Goal: Transaction & Acquisition: Obtain resource

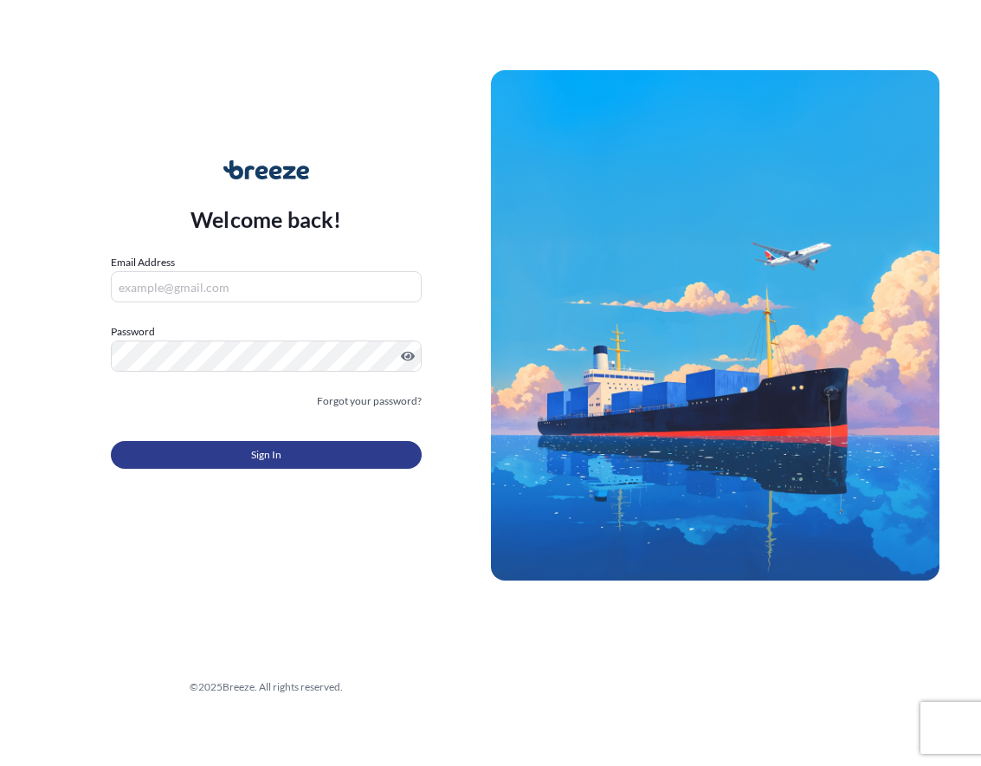
type input "[EMAIL_ADDRESS][DOMAIN_NAME]"
click at [221, 450] on button "Sign In" at bounding box center [266, 455] width 311 height 28
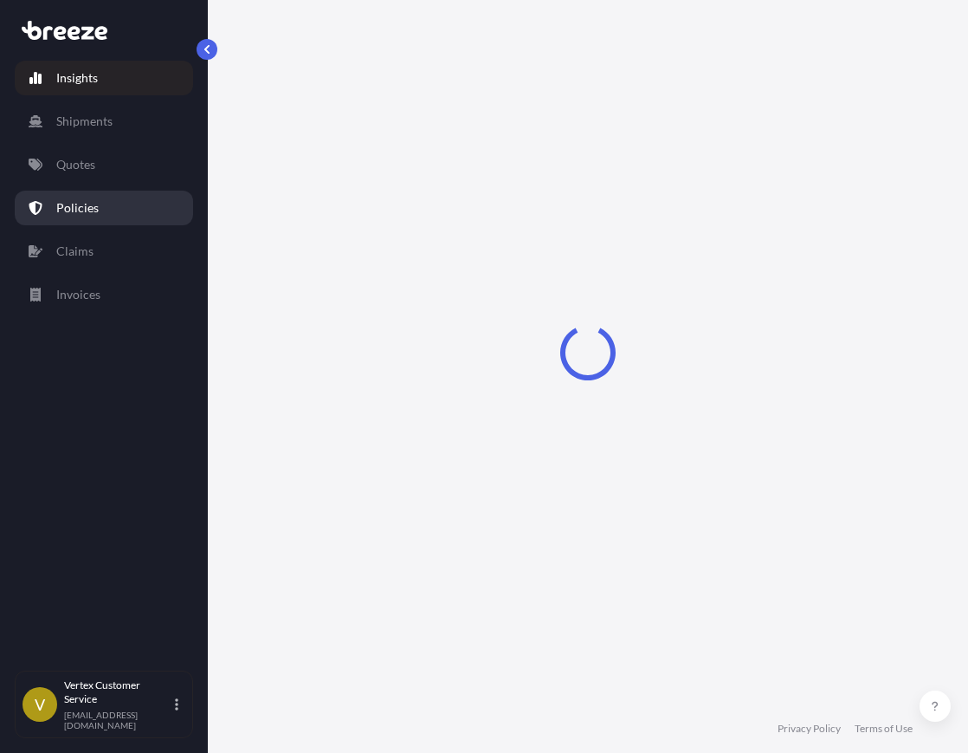
select select "2025"
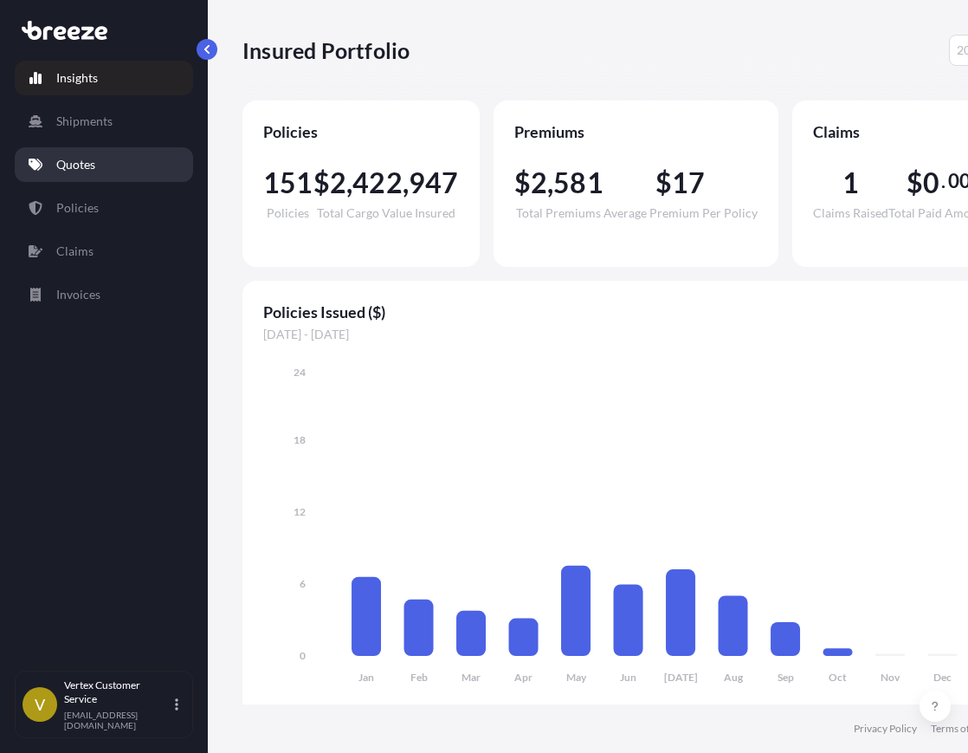
click at [74, 168] on p "Quotes" at bounding box center [75, 164] width 39 height 17
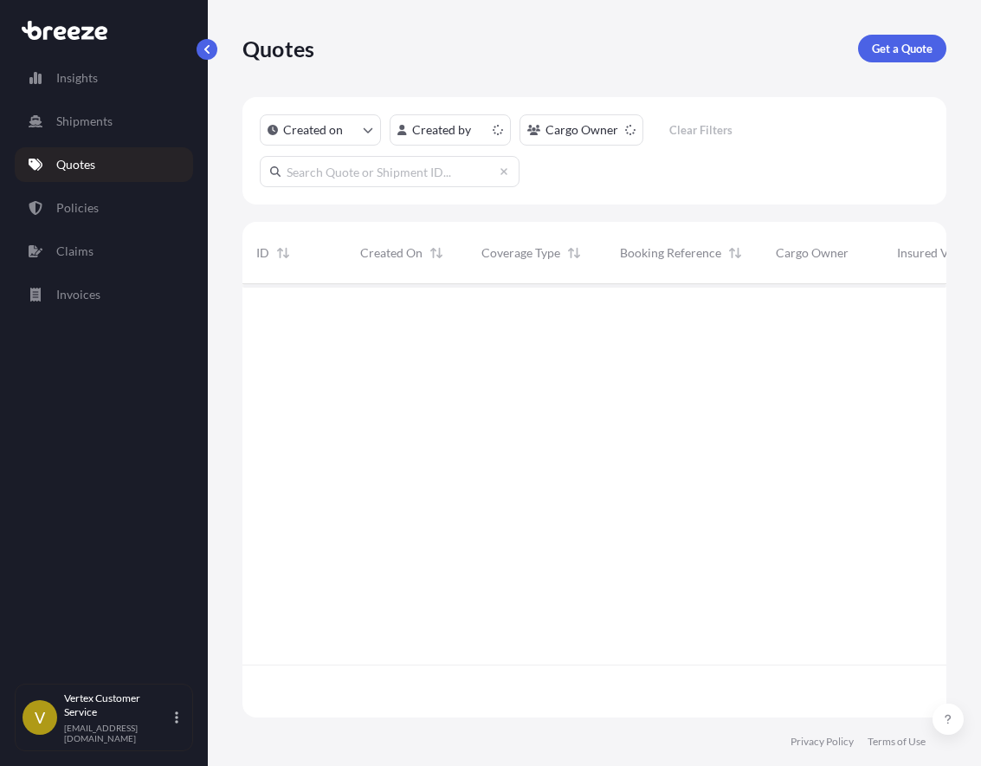
scroll to position [430, 691]
click at [927, 48] on p "Get a Quote" at bounding box center [902, 48] width 61 height 17
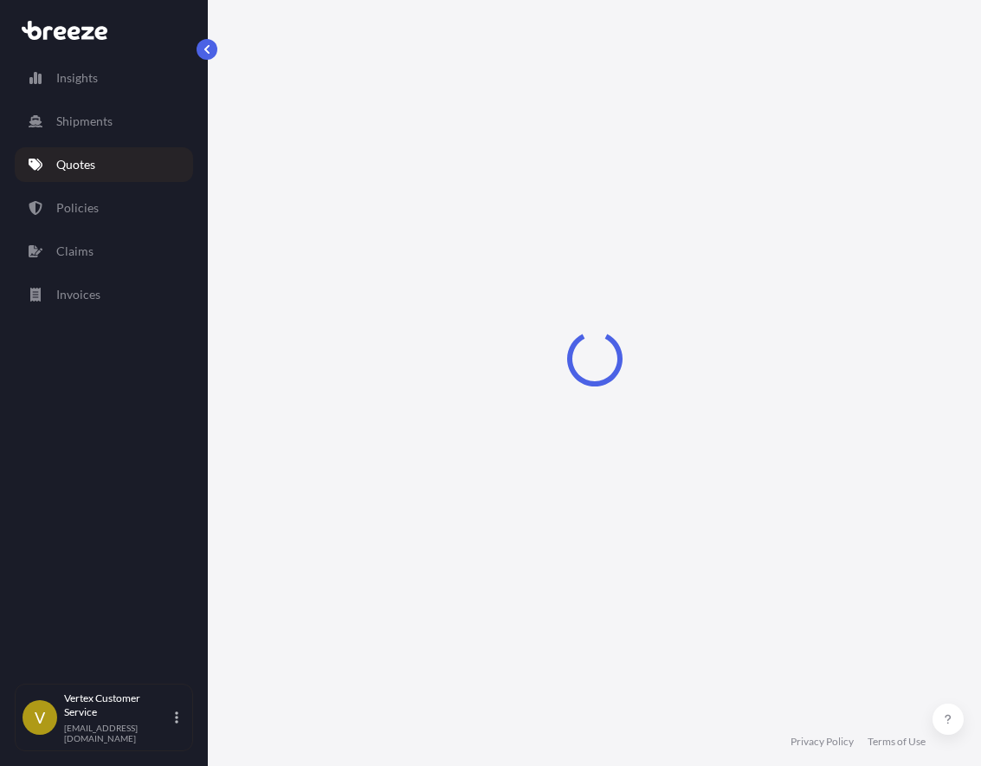
select select "Sea"
select select "1"
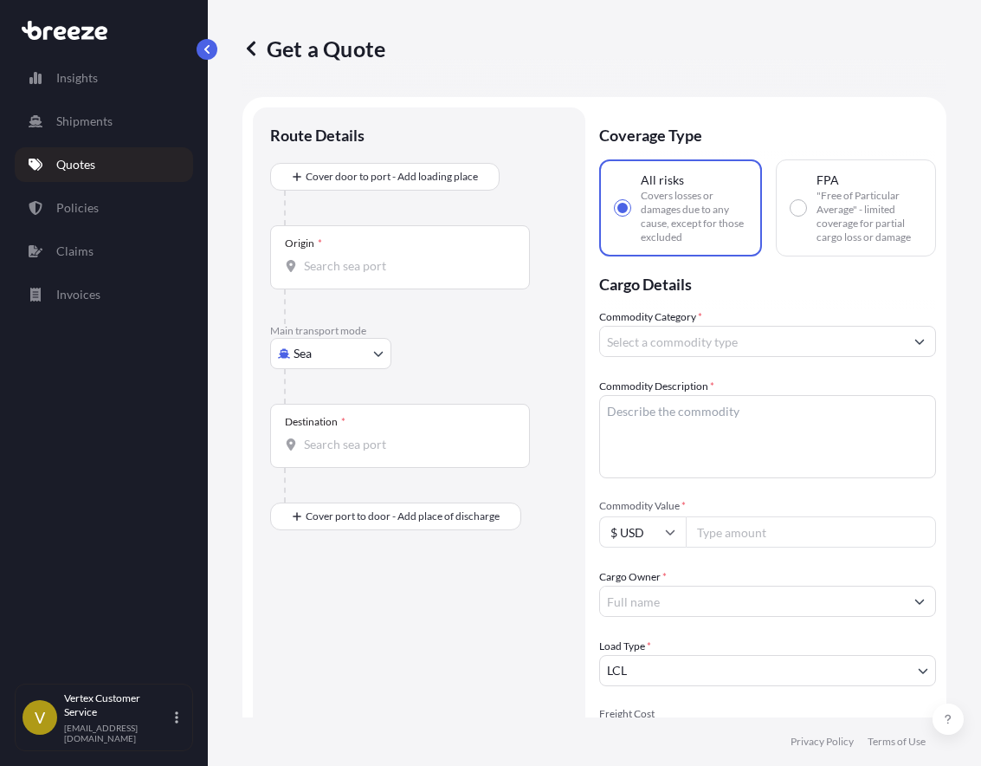
scroll to position [28, 0]
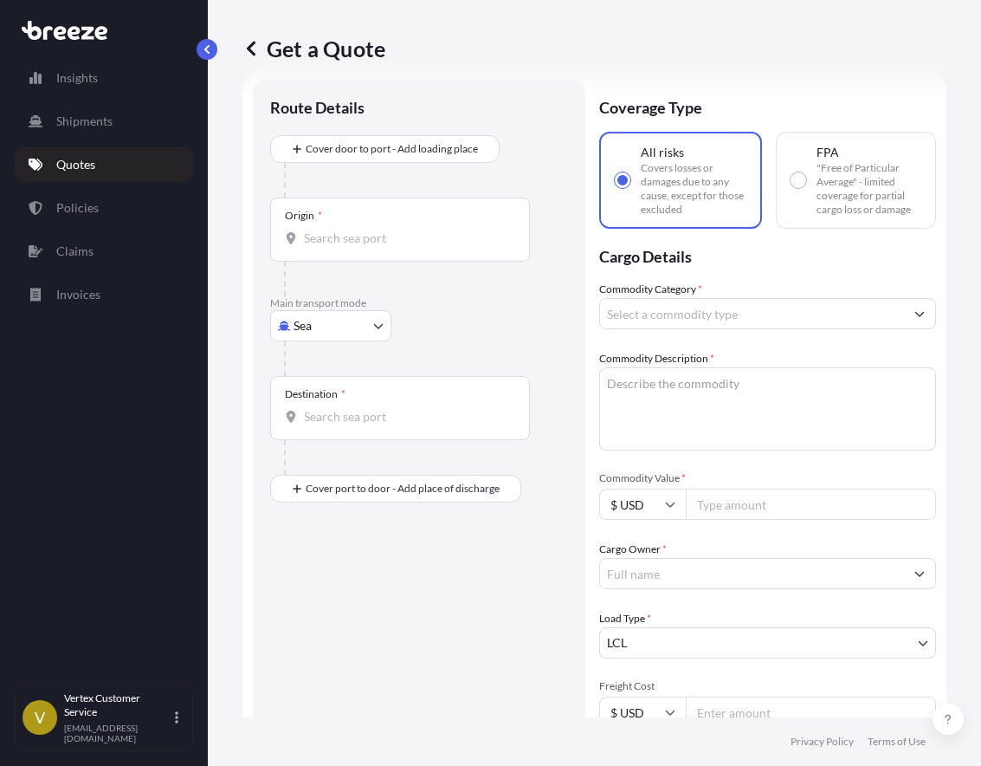
click at [346, 322] on body "Insights Shipments Quotes Policies Claims Invoices V Vertex Customer Service [E…" at bounding box center [490, 383] width 981 height 766
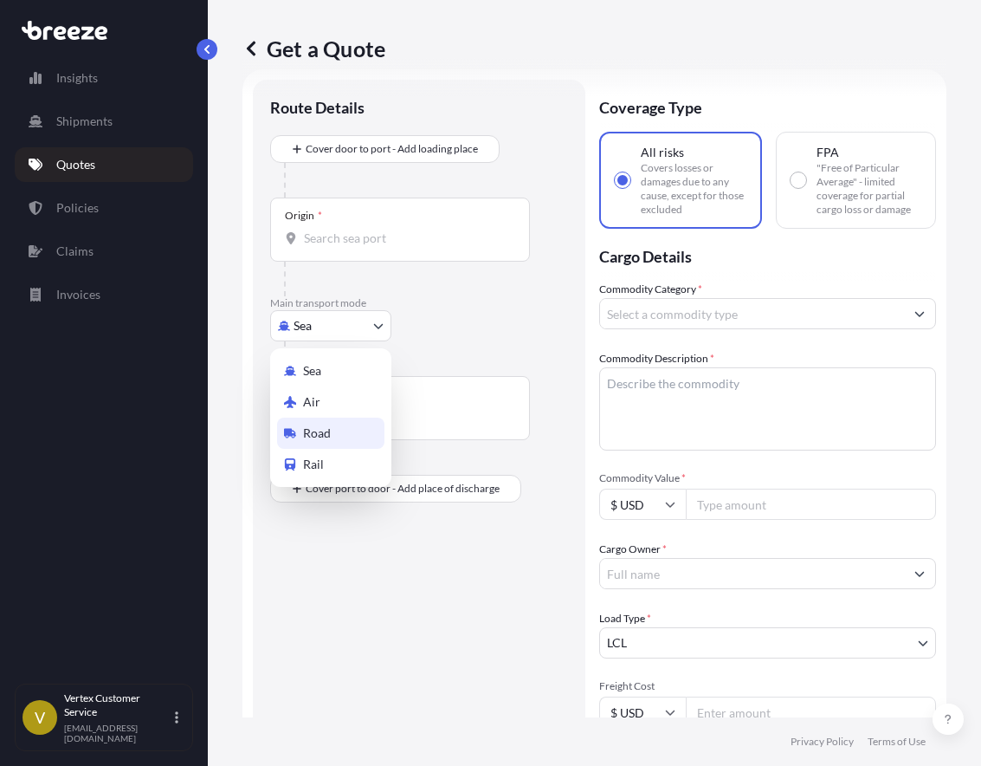
click at [339, 429] on div "Road" at bounding box center [330, 432] width 107 height 31
select select "Road"
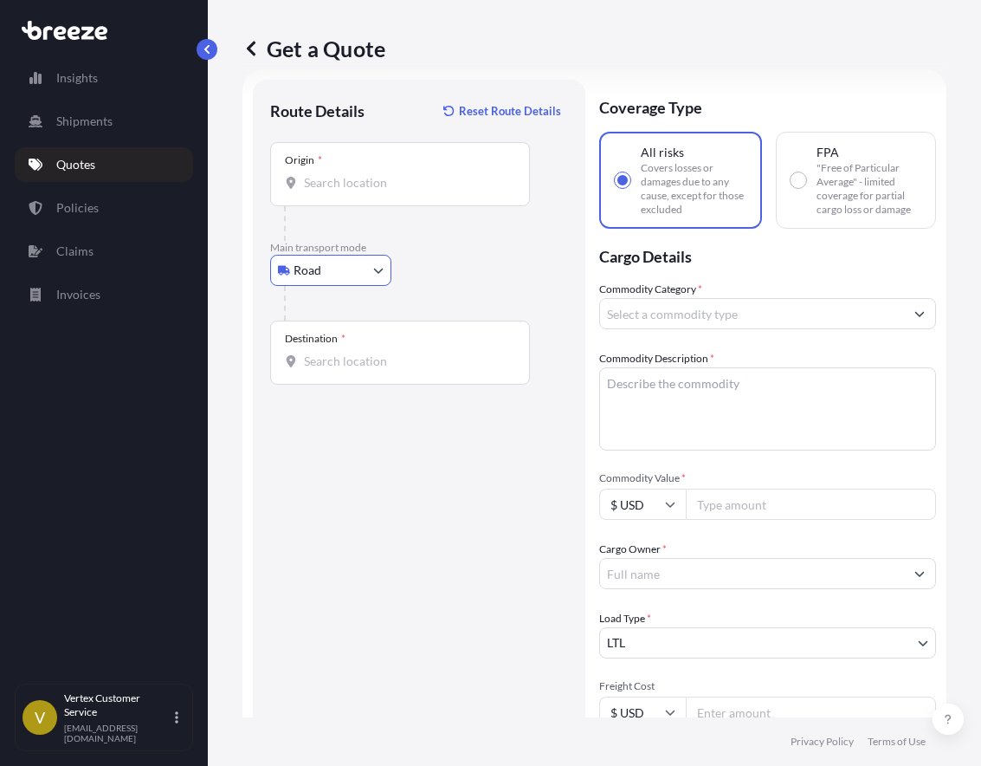
click at [342, 188] on input "Origin *" at bounding box center [406, 182] width 204 height 17
click at [382, 197] on div "Origin *" at bounding box center [400, 174] width 260 height 64
click at [382, 191] on input "Origin * Please select an origin" at bounding box center [406, 182] width 204 height 17
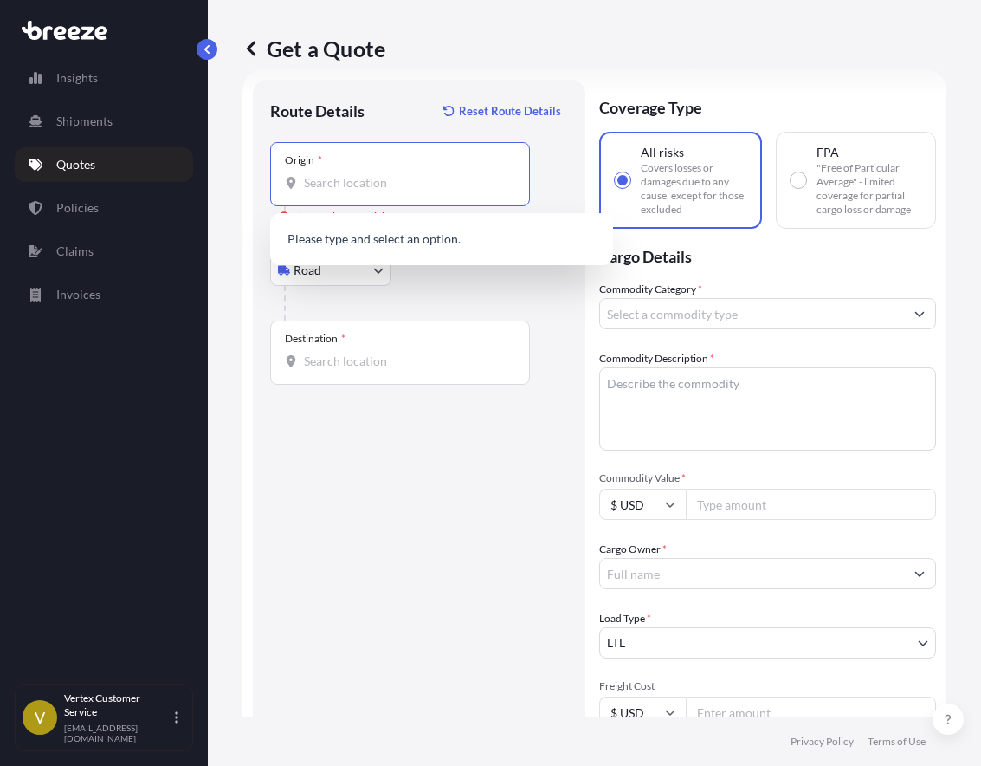
paste input "19135"
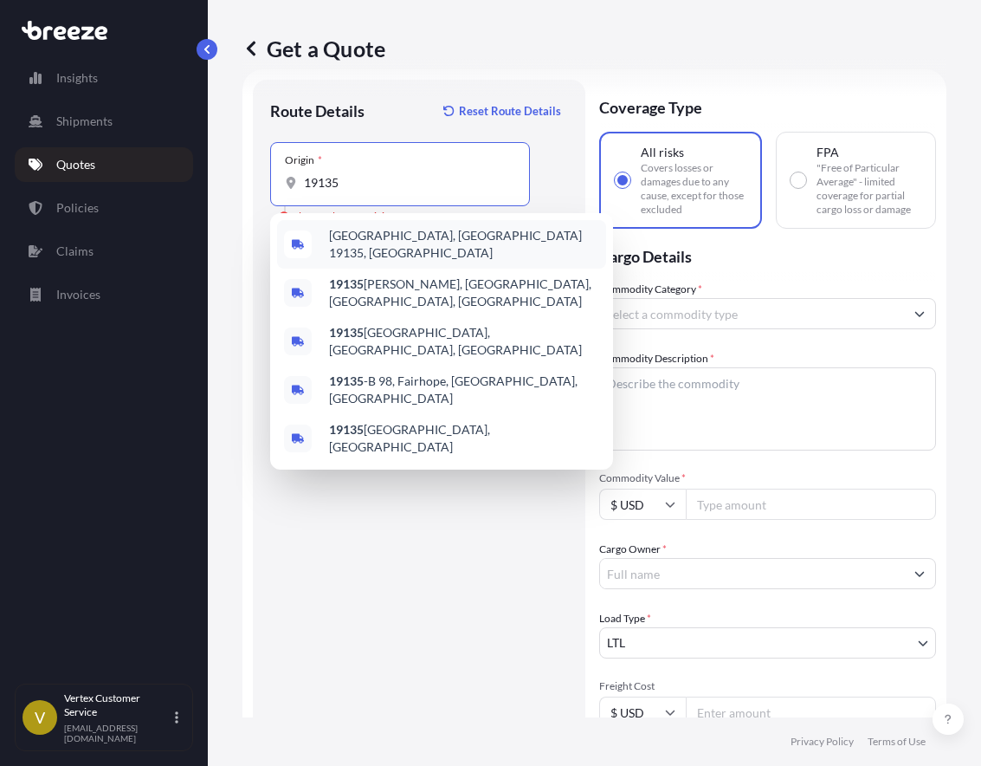
click at [406, 239] on span "[GEOGRAPHIC_DATA], [GEOGRAPHIC_DATA] 19135, [GEOGRAPHIC_DATA]" at bounding box center [464, 244] width 270 height 35
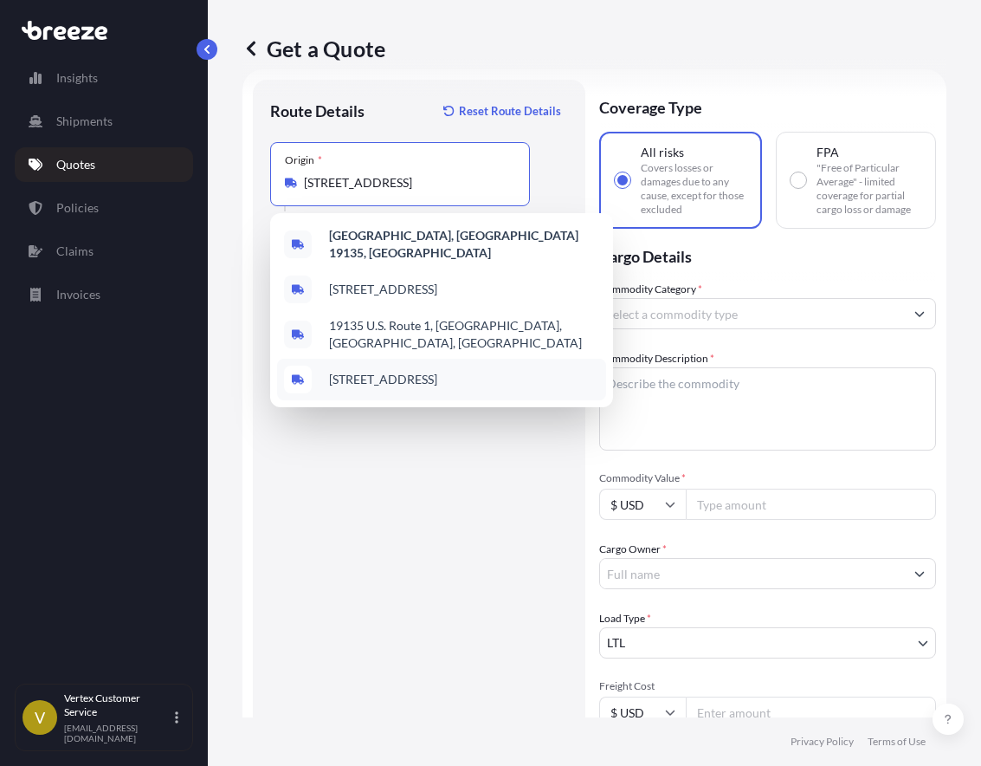
paste input "84020"
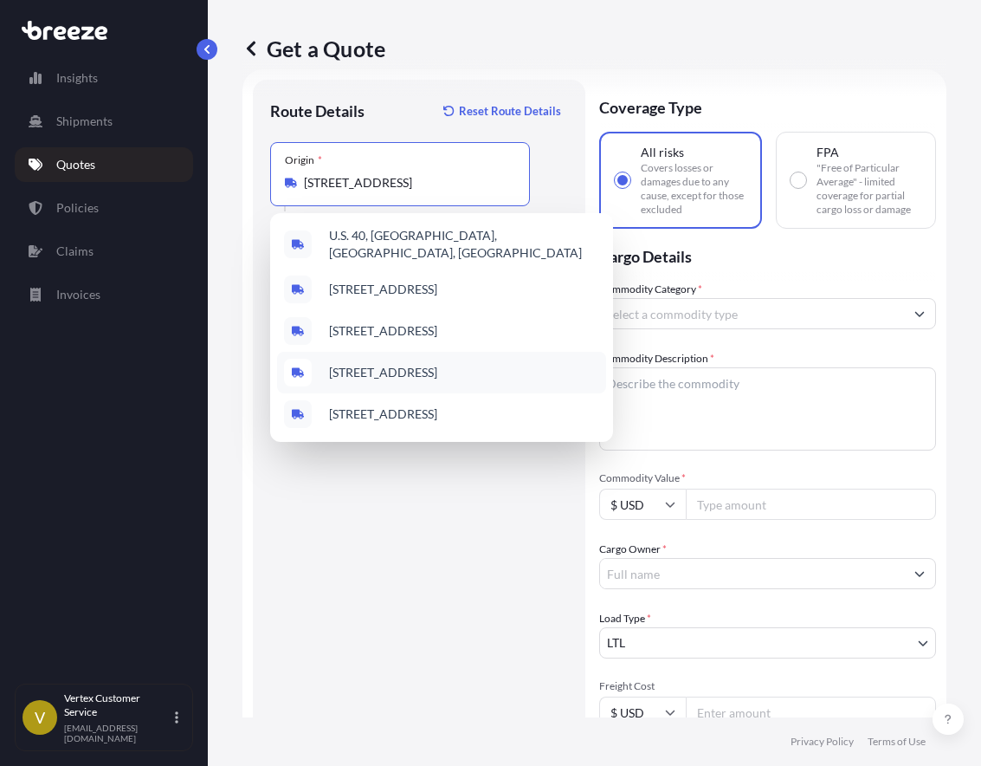
scroll to position [0, 0]
type input "[STREET_ADDRESS]"
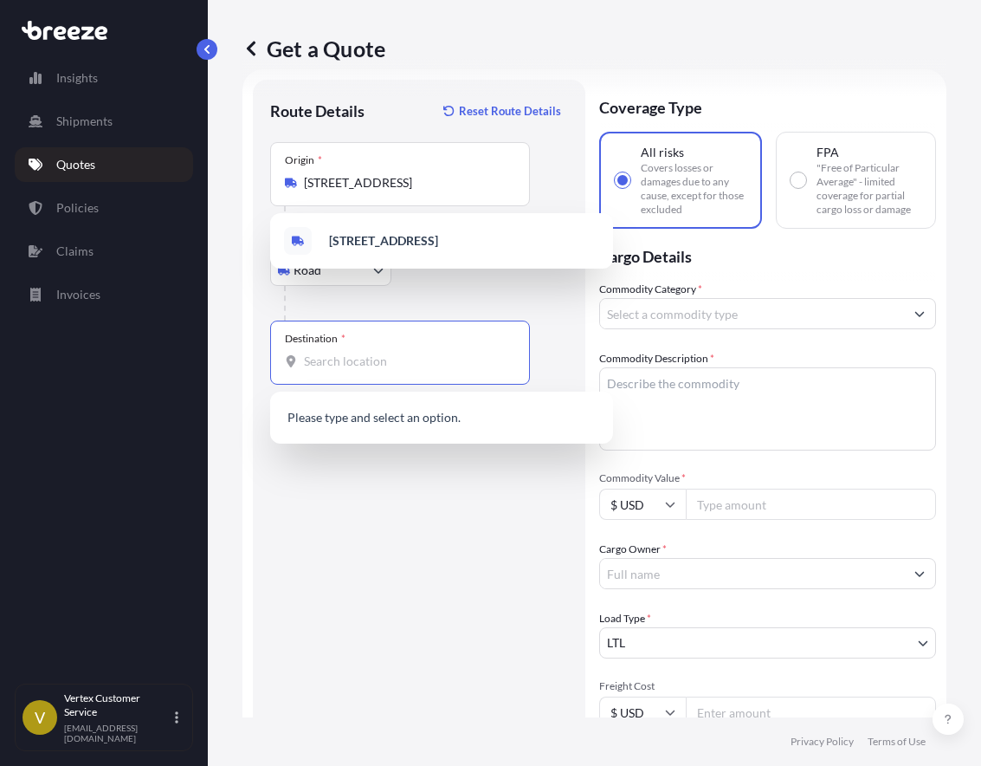
click at [413, 359] on input "Destination *" at bounding box center [406, 361] width 204 height 17
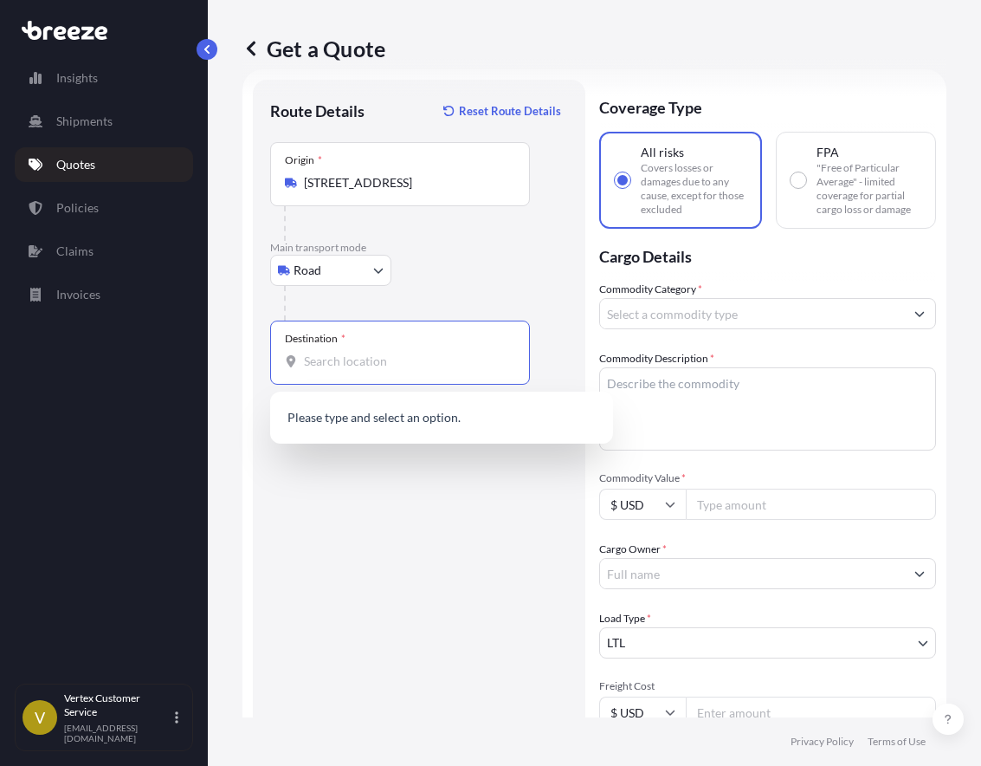
paste input "84020"
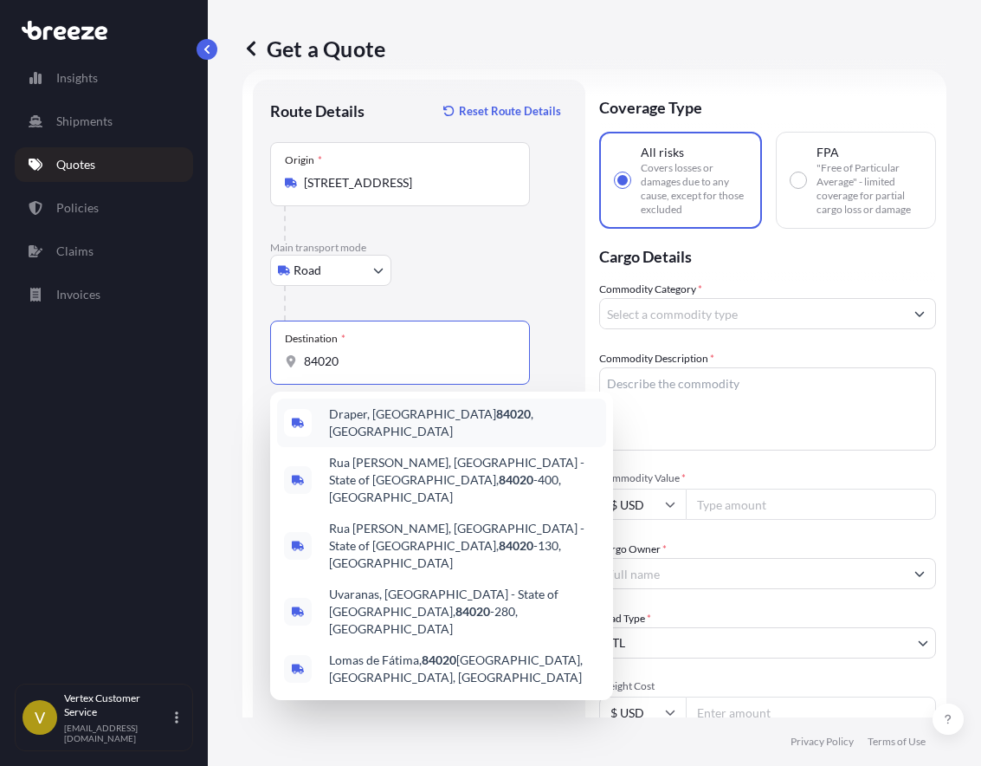
click at [403, 426] on span "Draper, UT 84020 , [GEOGRAPHIC_DATA]" at bounding box center [464, 422] width 270 height 35
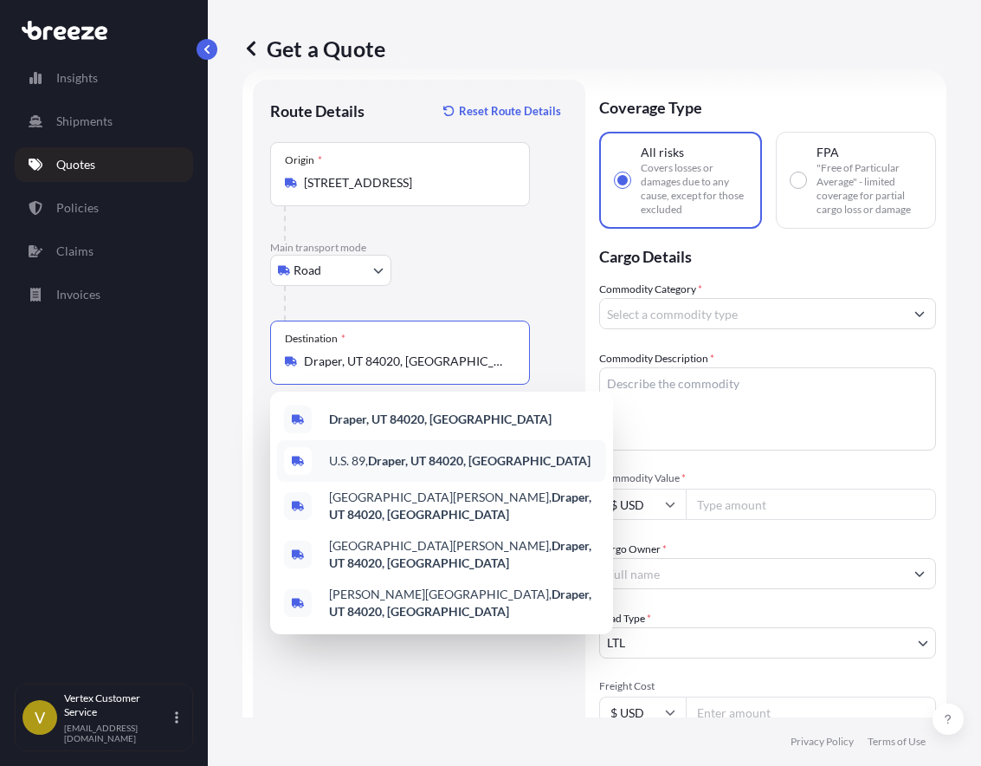
type input "U.S. 89, Draper, UT 84020, [GEOGRAPHIC_DATA]"
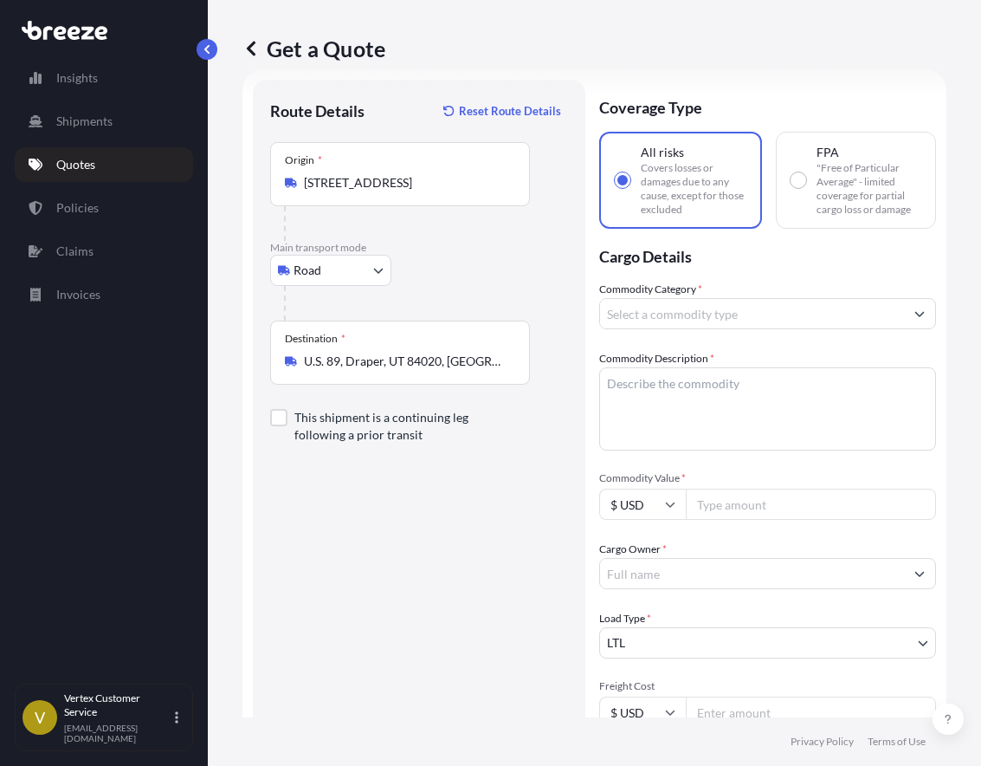
drag, startPoint x: 515, startPoint y: 183, endPoint x: 331, endPoint y: 183, distance: 184.5
click at [332, 182] on div "Origin * [STREET_ADDRESS]" at bounding box center [400, 174] width 260 height 64
click at [332, 182] on input "[STREET_ADDRESS]" at bounding box center [406, 182] width 204 height 17
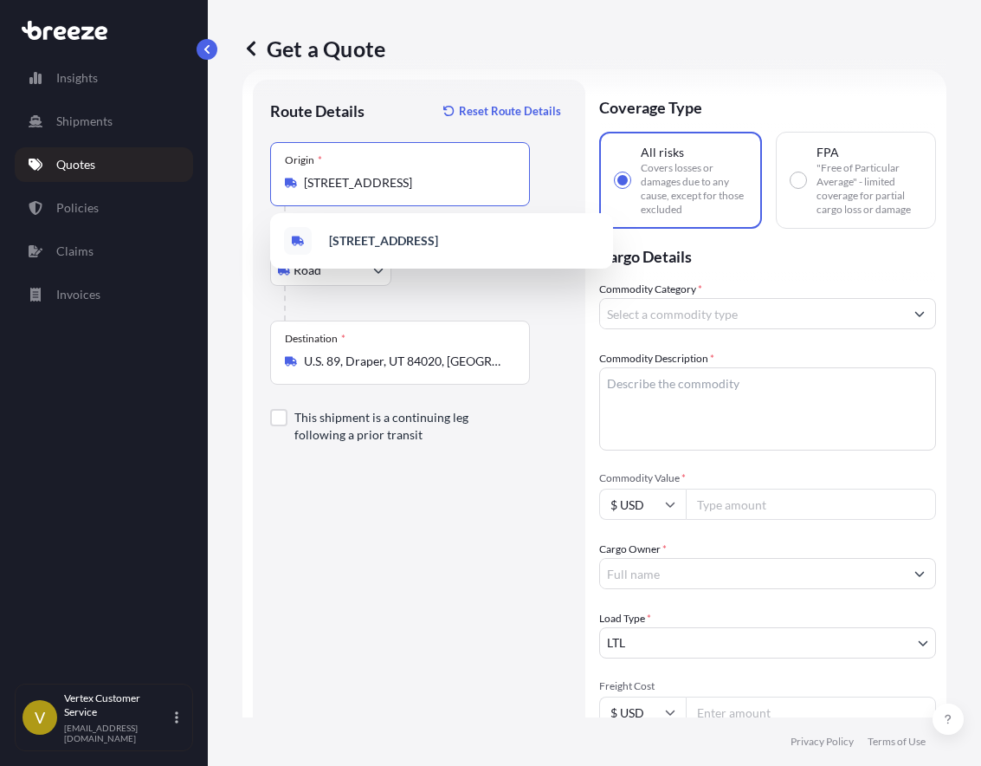
drag, startPoint x: 307, startPoint y: 182, endPoint x: 618, endPoint y: 204, distance: 311.7
click at [618, 204] on form "Route Details Reset Route Details Place of loading Road Road Rail Origin * 1913…" at bounding box center [595, 560] width 704 height 982
paste input "Origin"
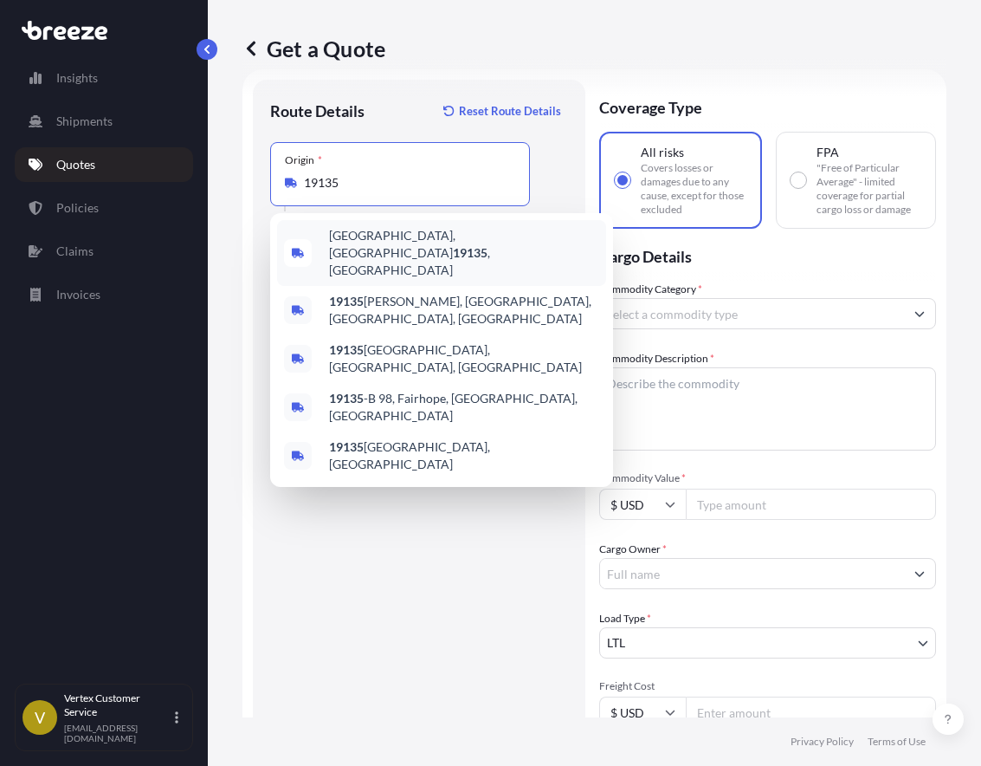
click at [376, 254] on div "[GEOGRAPHIC_DATA], [GEOGRAPHIC_DATA] 19135 , [GEOGRAPHIC_DATA]" at bounding box center [441, 253] width 329 height 66
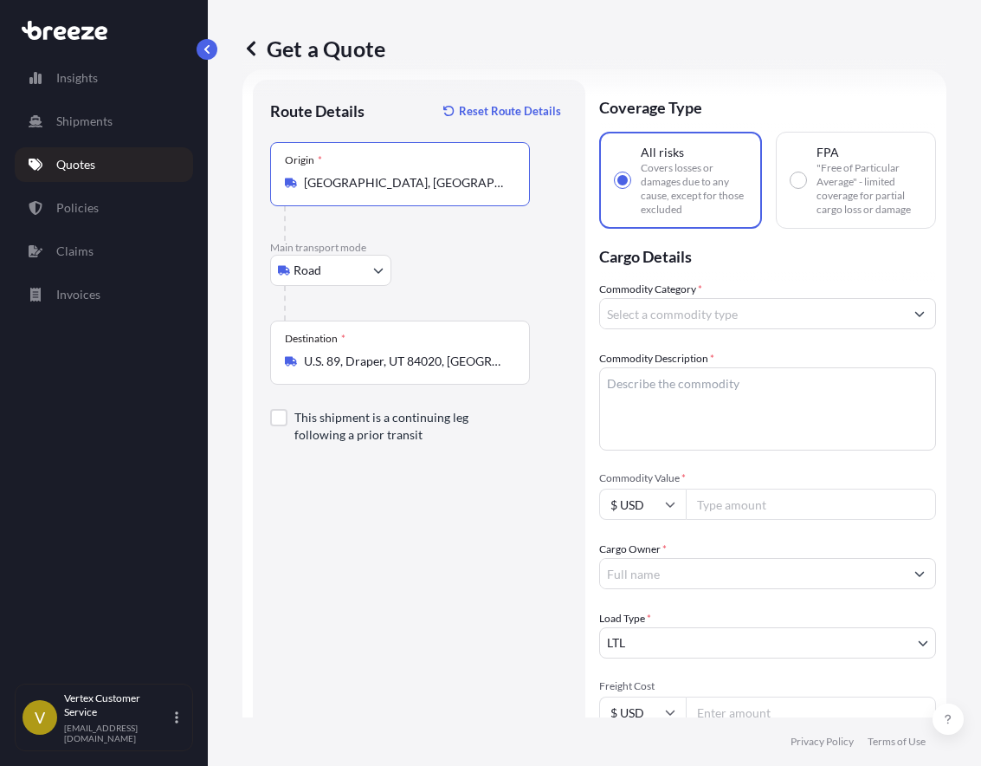
type input "[GEOGRAPHIC_DATA], [GEOGRAPHIC_DATA] 19135, [GEOGRAPHIC_DATA]"
click at [430, 544] on div "Route Details Reset Route Details Place of loading Road Road Rail Origin * [GEO…" at bounding box center [419, 560] width 298 height 927
drag, startPoint x: 399, startPoint y: 503, endPoint x: 419, endPoint y: 397, distance: 108.4
click at [398, 503] on div "Route Details Reset Route Details Place of loading Road Road Rail Origin * [GEO…" at bounding box center [419, 560] width 298 height 927
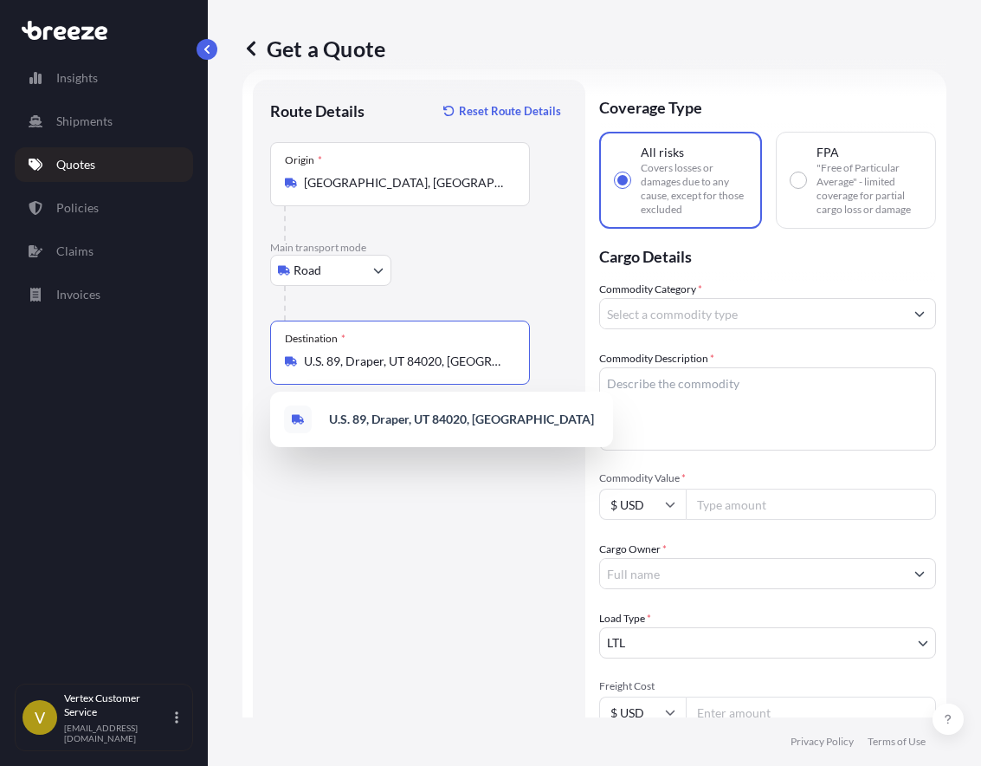
drag, startPoint x: 482, startPoint y: 361, endPoint x: 274, endPoint y: 369, distance: 208.0
click at [274, 369] on div "Destination * U.S. [GEOGRAPHIC_DATA], [GEOGRAPHIC_DATA]" at bounding box center [400, 352] width 260 height 64
paste input "84020"
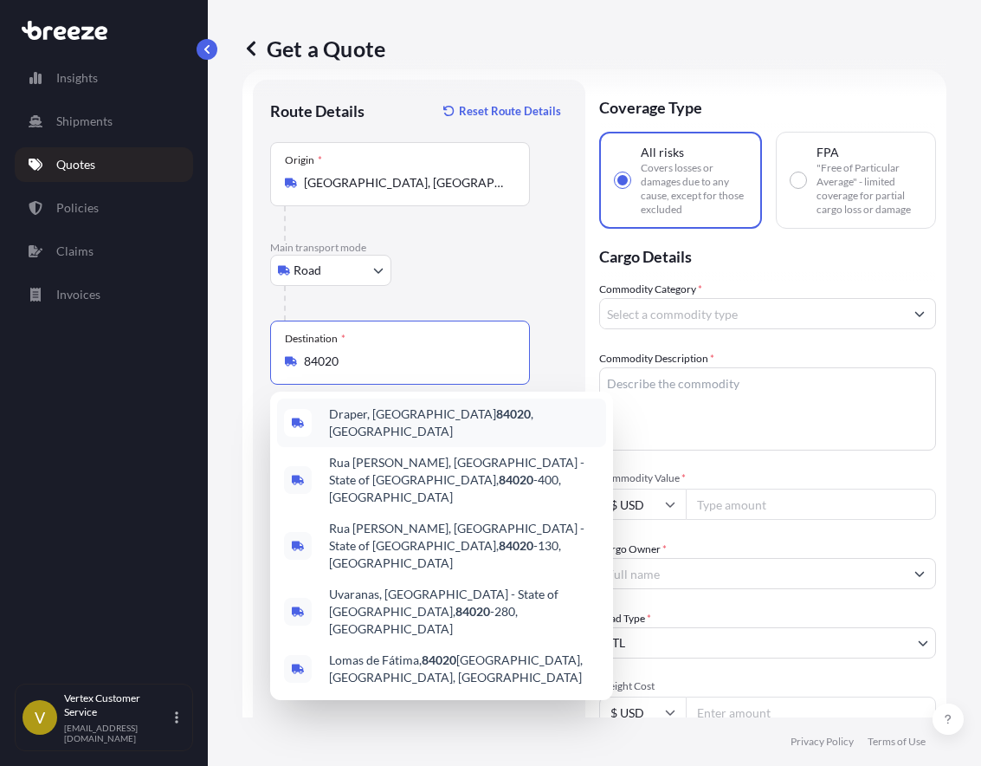
click at [366, 419] on span "Draper, UT 84020 , [GEOGRAPHIC_DATA]" at bounding box center [464, 422] width 270 height 35
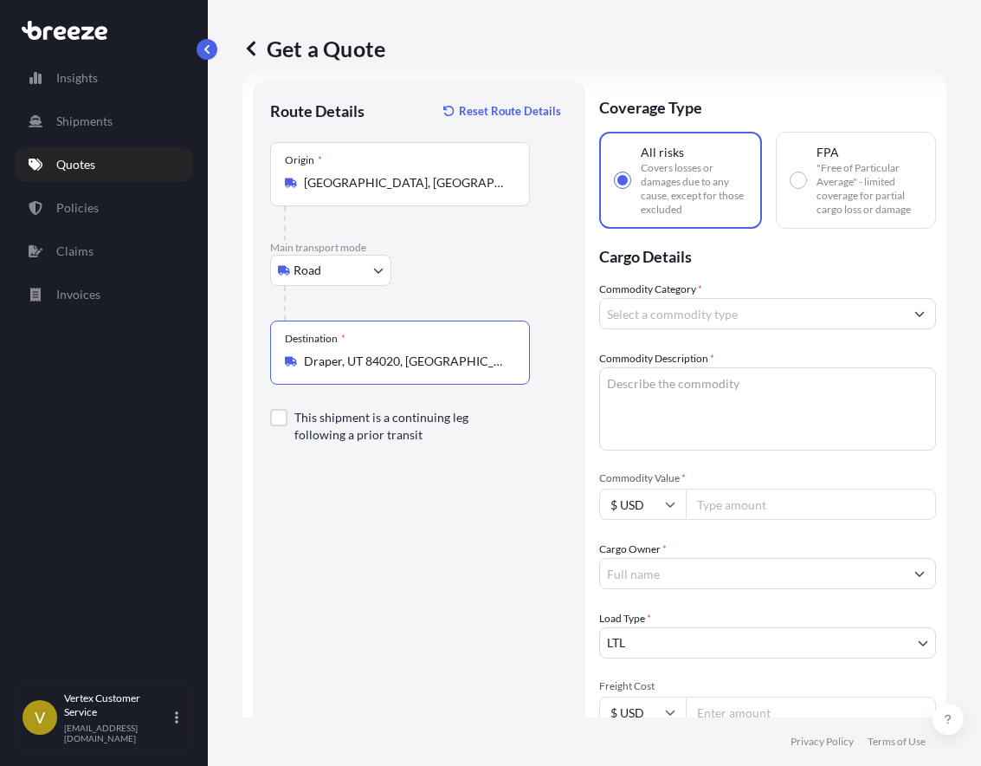
type input "Draper, UT 84020, [GEOGRAPHIC_DATA]"
click at [360, 550] on div "Route Details Reset Route Details Place of loading Road Road Rail Origin * [GEO…" at bounding box center [419, 560] width 298 height 927
click at [737, 311] on input "Commodity Category *" at bounding box center [752, 313] width 304 height 31
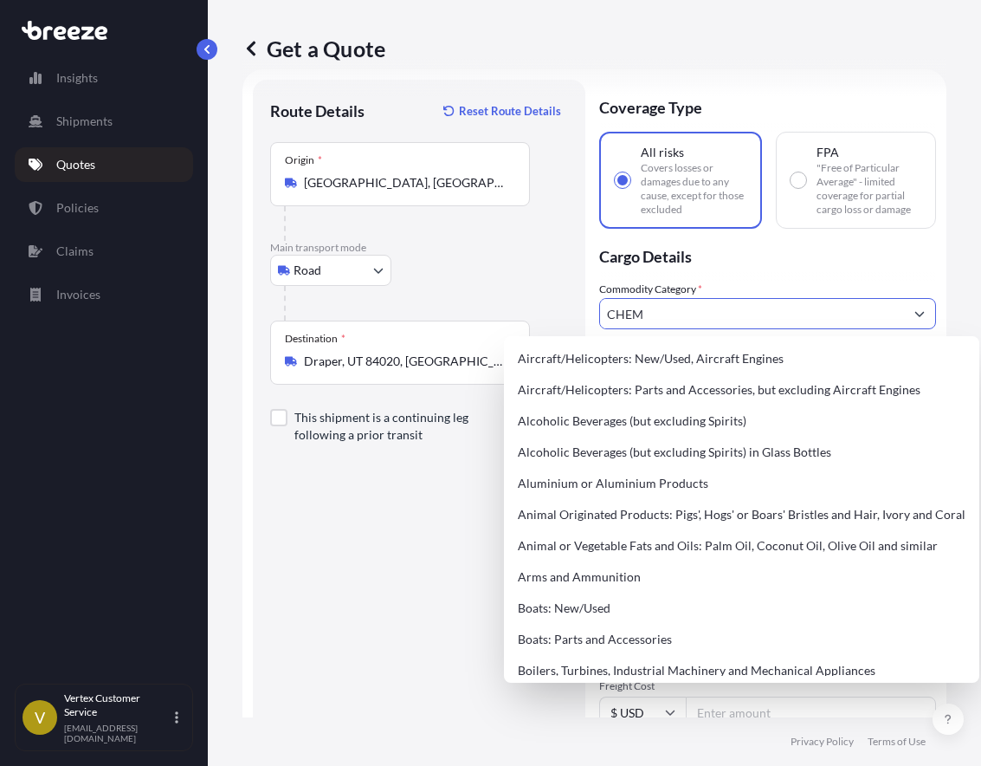
click at [731, 317] on input "CHEM" at bounding box center [752, 313] width 304 height 31
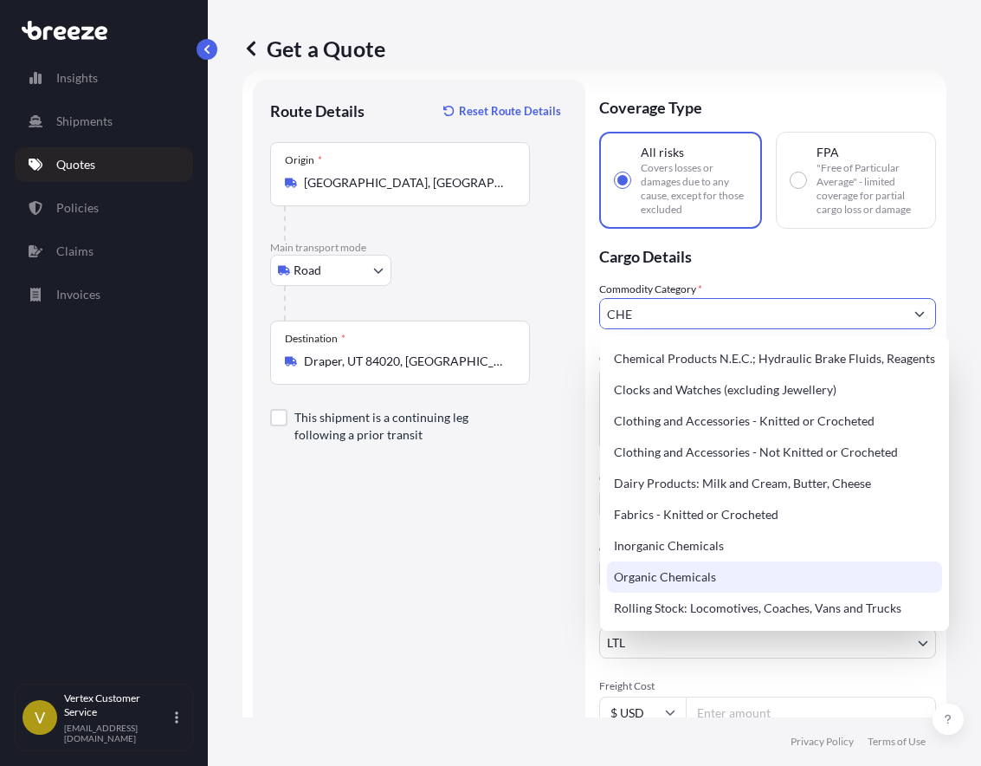
click at [685, 580] on div "Organic Chemicals" at bounding box center [774, 576] width 335 height 31
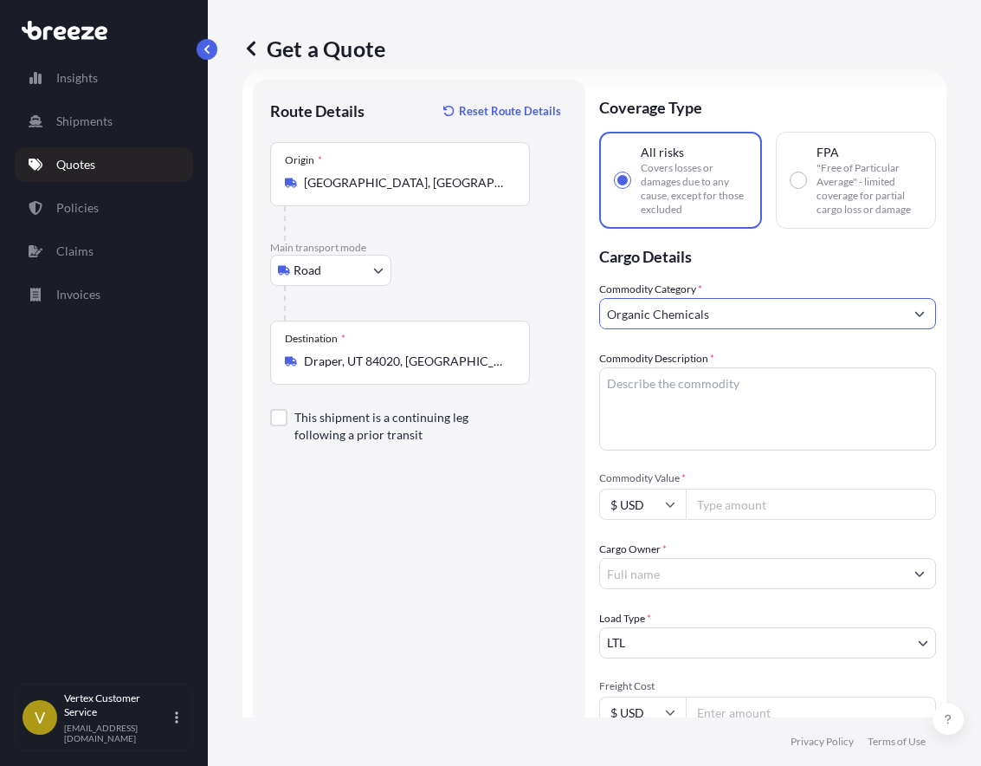
type input "Organic Chemicals"
click at [669, 415] on textarea "Commodity Description *" at bounding box center [767, 408] width 337 height 83
click at [701, 414] on textarea "Commodity Description *" at bounding box center [767, 408] width 337 height 83
paste textarea "84020"
type textarea "84020"
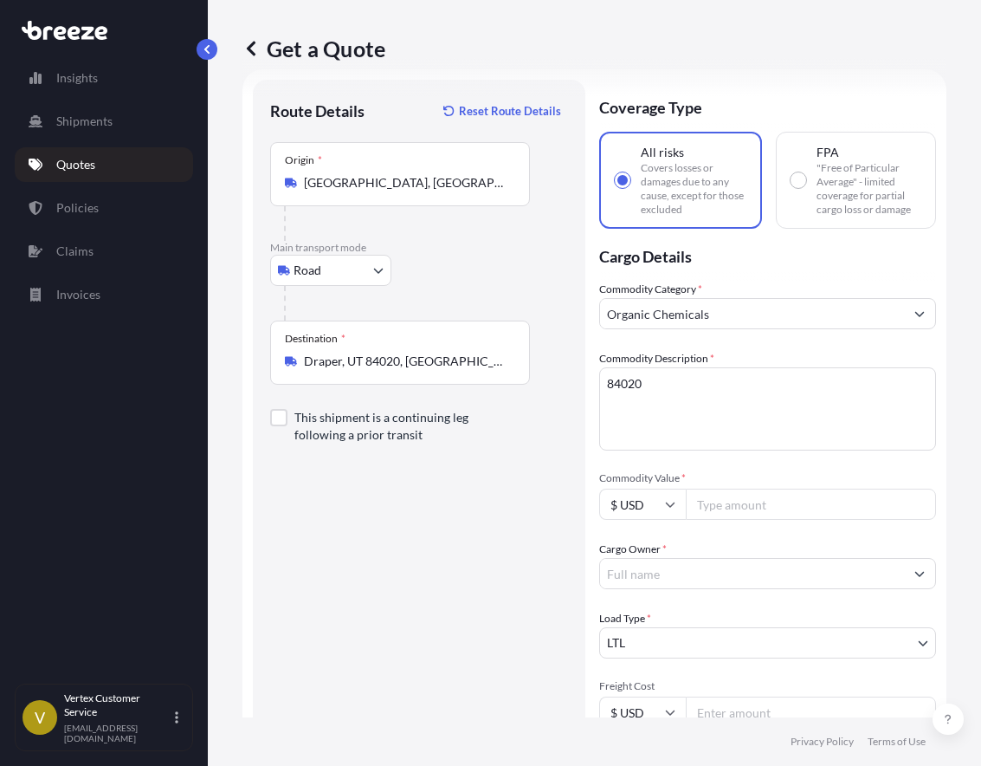
click at [410, 530] on div "Route Details Reset Route Details Place of loading Road Road Rail Origin * [GEO…" at bounding box center [419, 560] width 298 height 927
click at [726, 503] on input "Commodity Value *" at bounding box center [811, 504] width 250 height 31
click at [739, 500] on input "Commodity Value *" at bounding box center [811, 504] width 250 height 31
paste input "4281.00"
type input "4281.00"
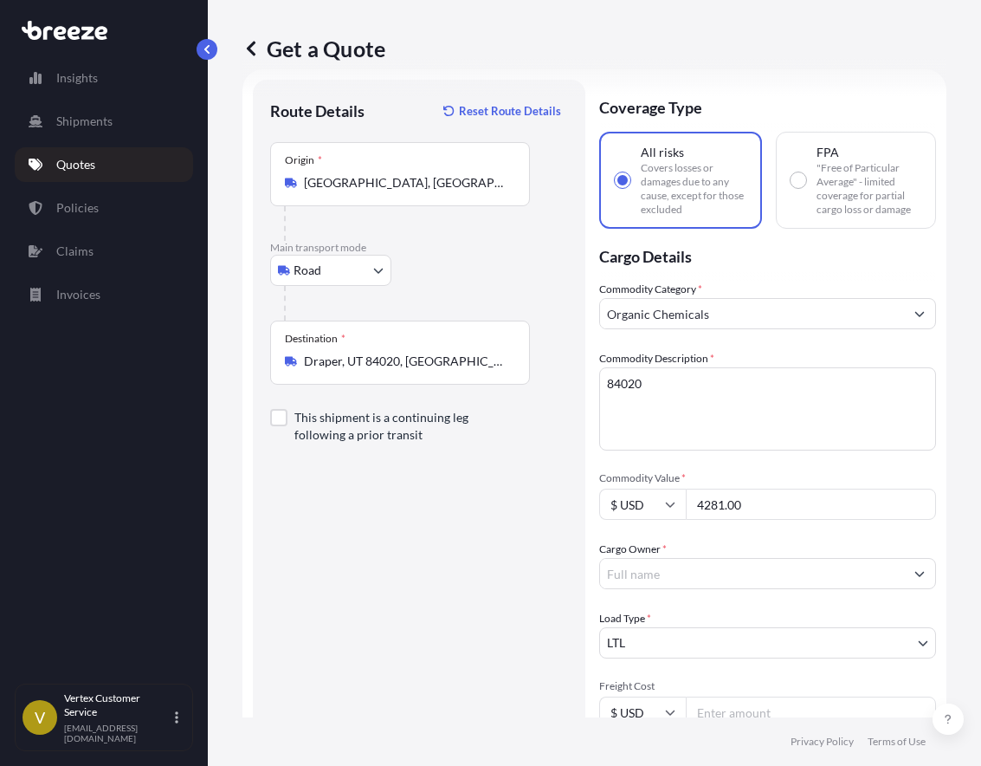
click at [689, 543] on div "Cargo Owner *" at bounding box center [767, 564] width 337 height 49
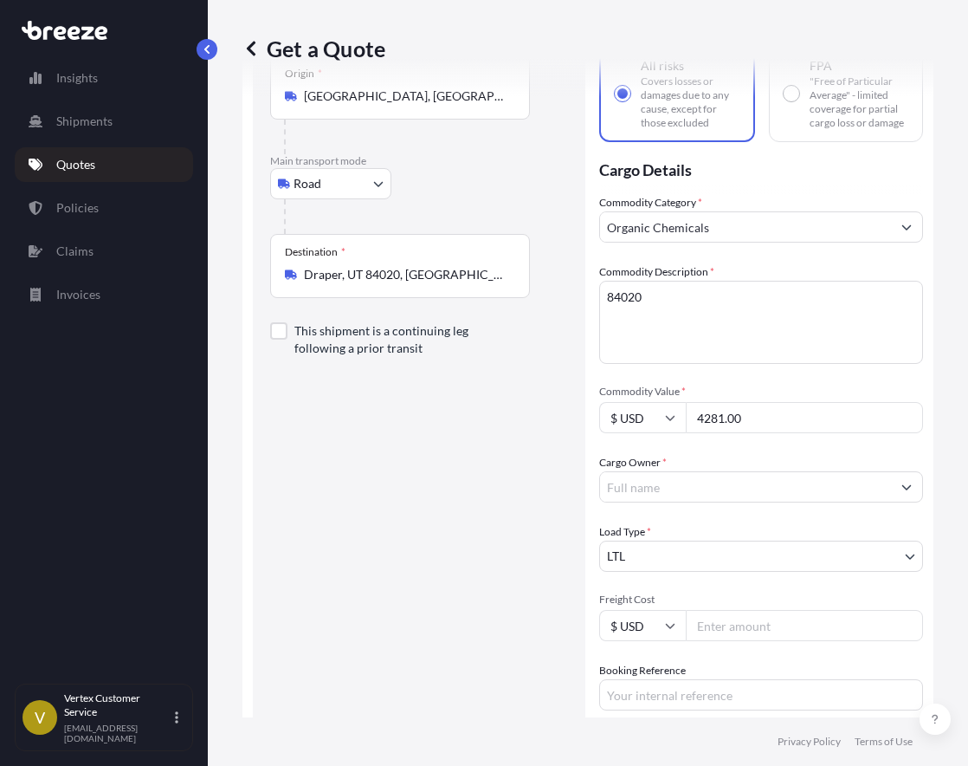
click at [663, 487] on input "Cargo Owner *" at bounding box center [745, 486] width 291 height 31
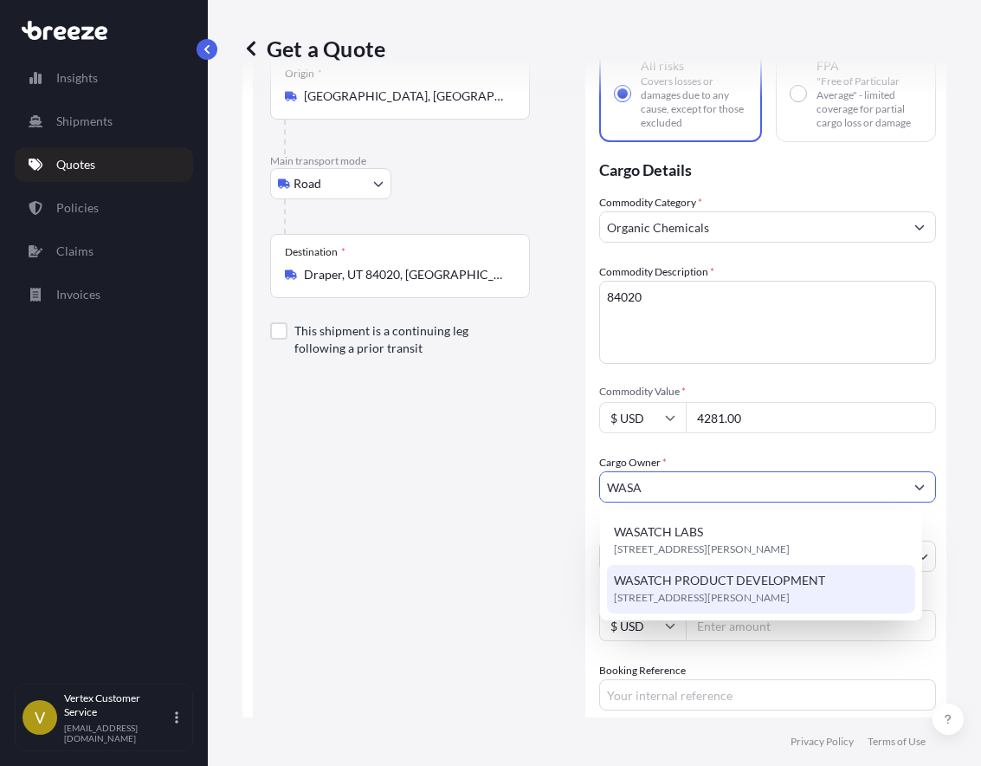
click at [716, 577] on span "WASATCH PRODUCT DEVELOPMENT" at bounding box center [719, 580] width 211 height 17
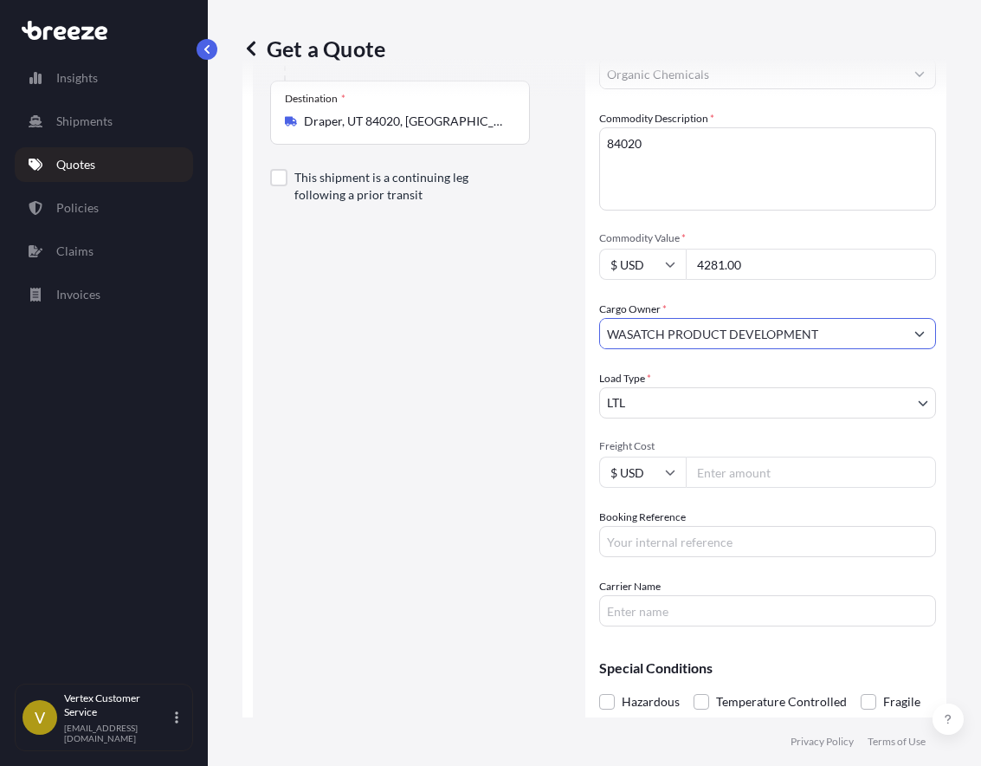
scroll to position [362, 0]
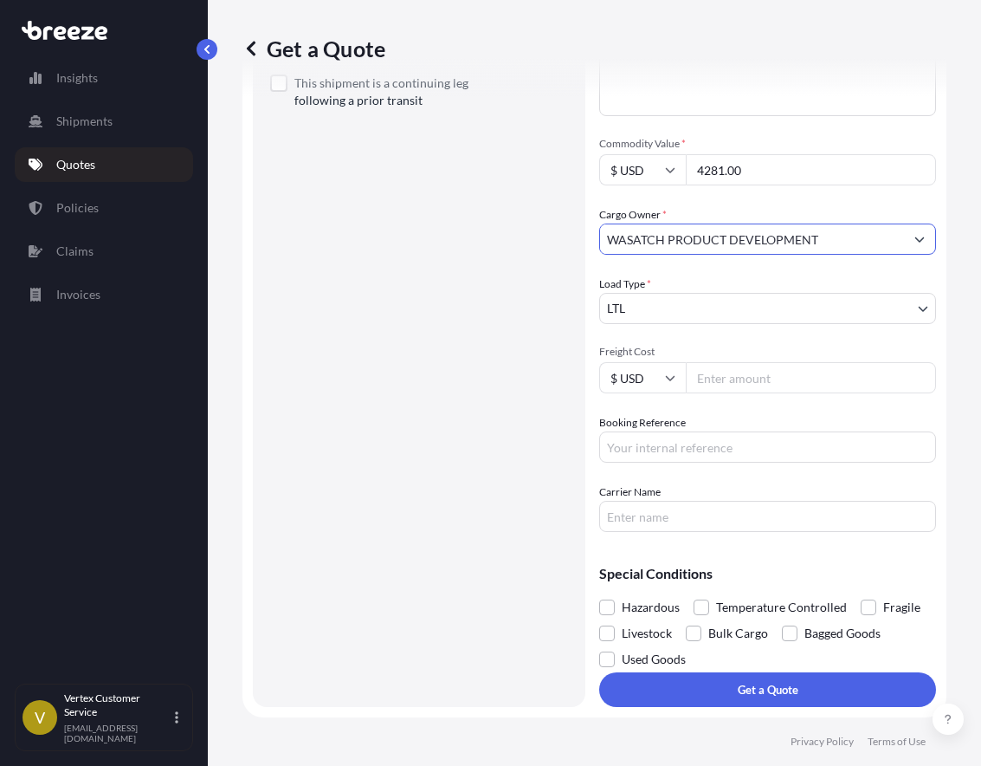
type input "WASATCH PRODUCT DEVELOPMENT"
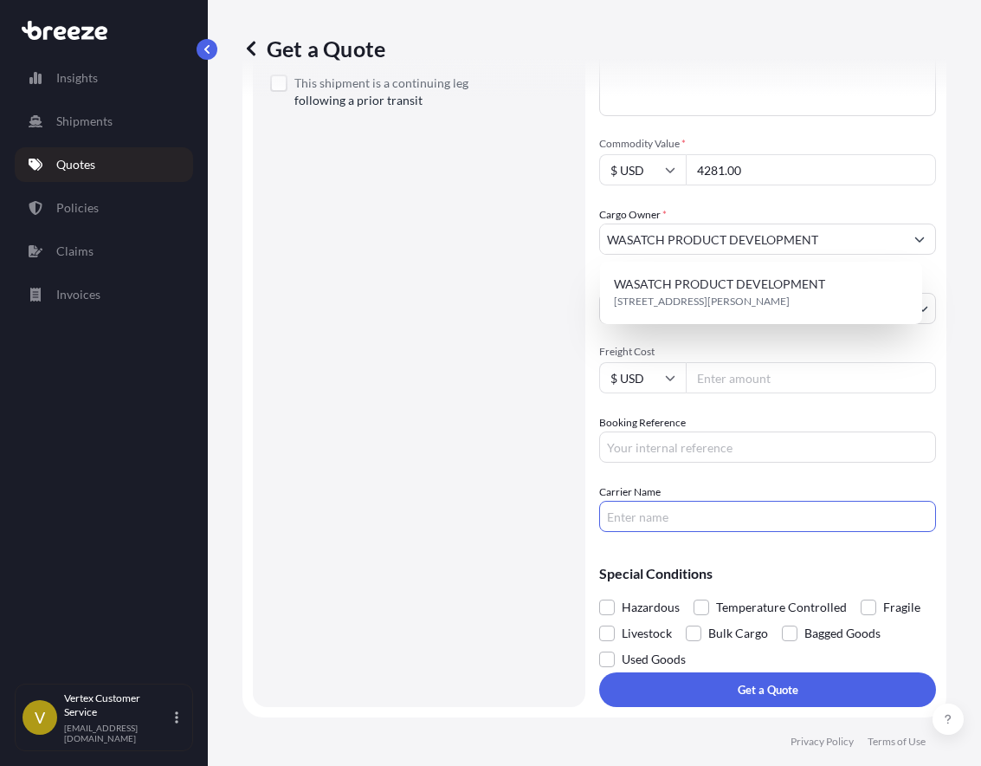
click at [676, 517] on input "Carrier Name" at bounding box center [767, 516] width 337 height 31
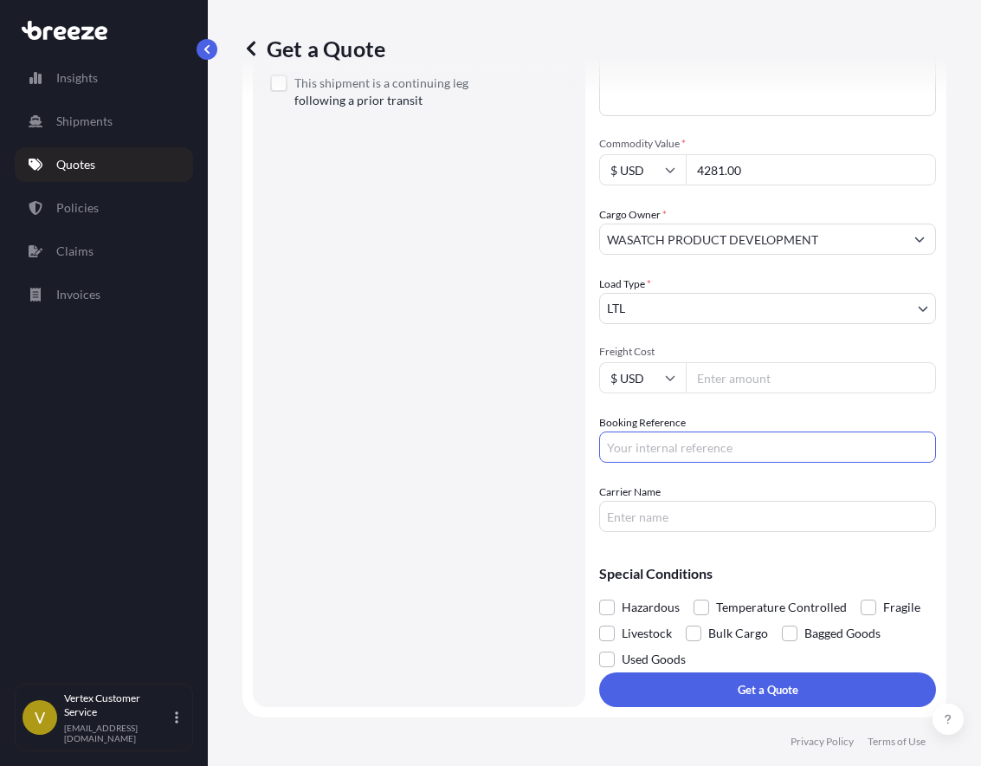
click at [661, 450] on input "Booking Reference" at bounding box center [767, 446] width 337 height 31
paste input "125441762"
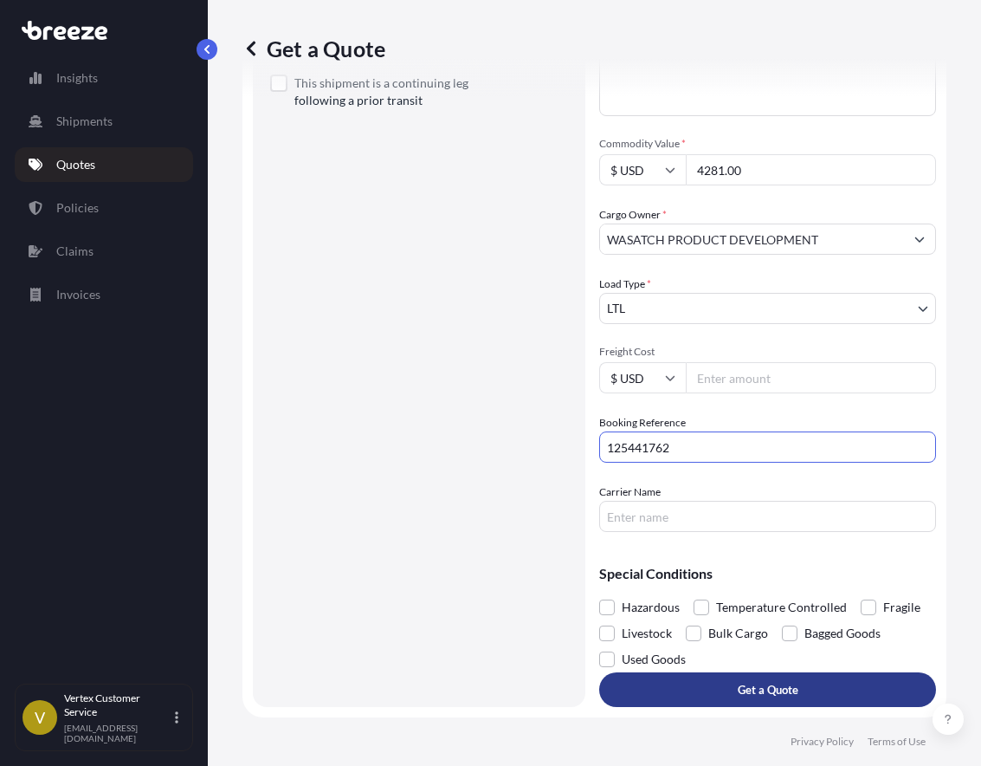
type input "125441762"
click at [815, 682] on button "Get a Quote" at bounding box center [767, 689] width 337 height 35
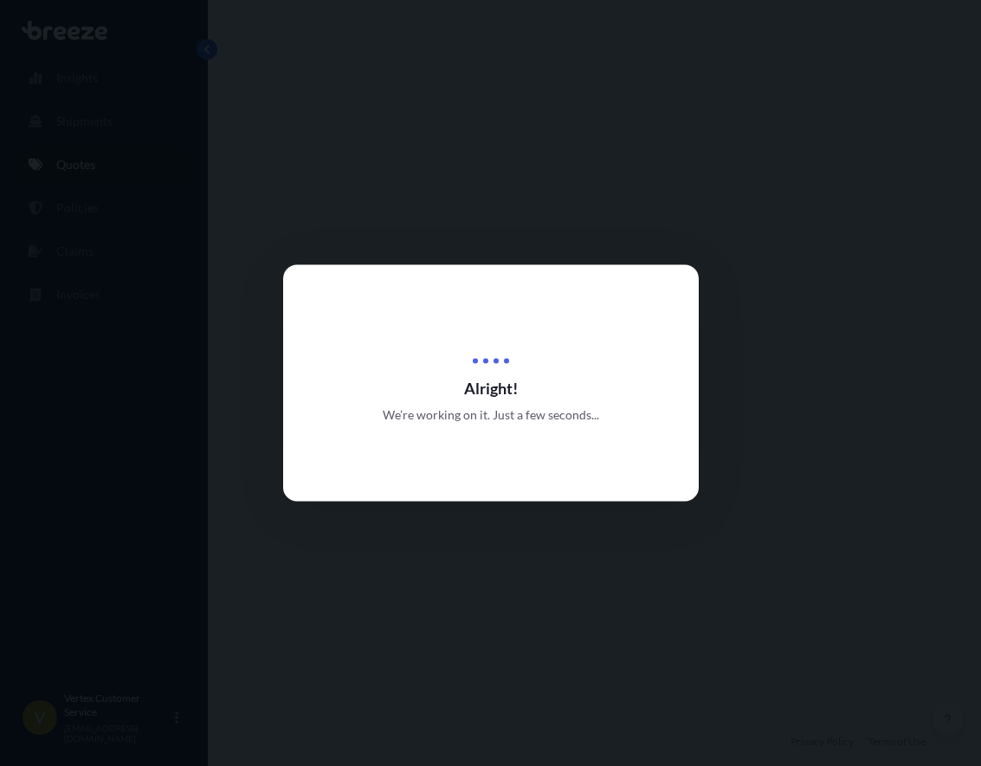
select select "Road"
select select "1"
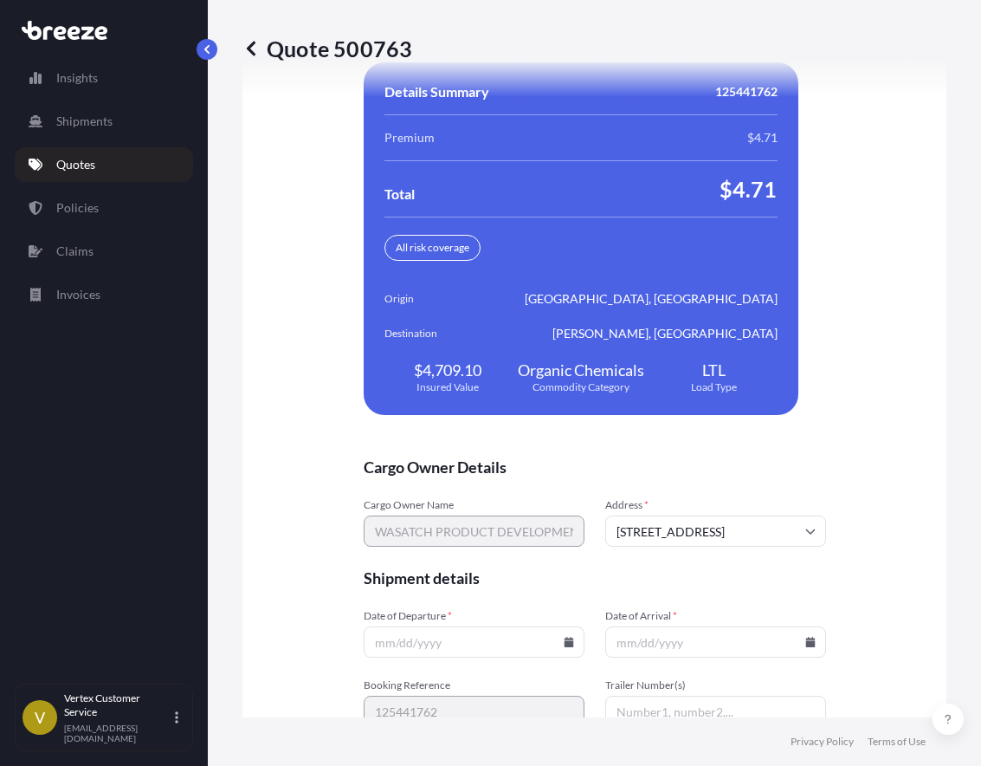
scroll to position [3816, 0]
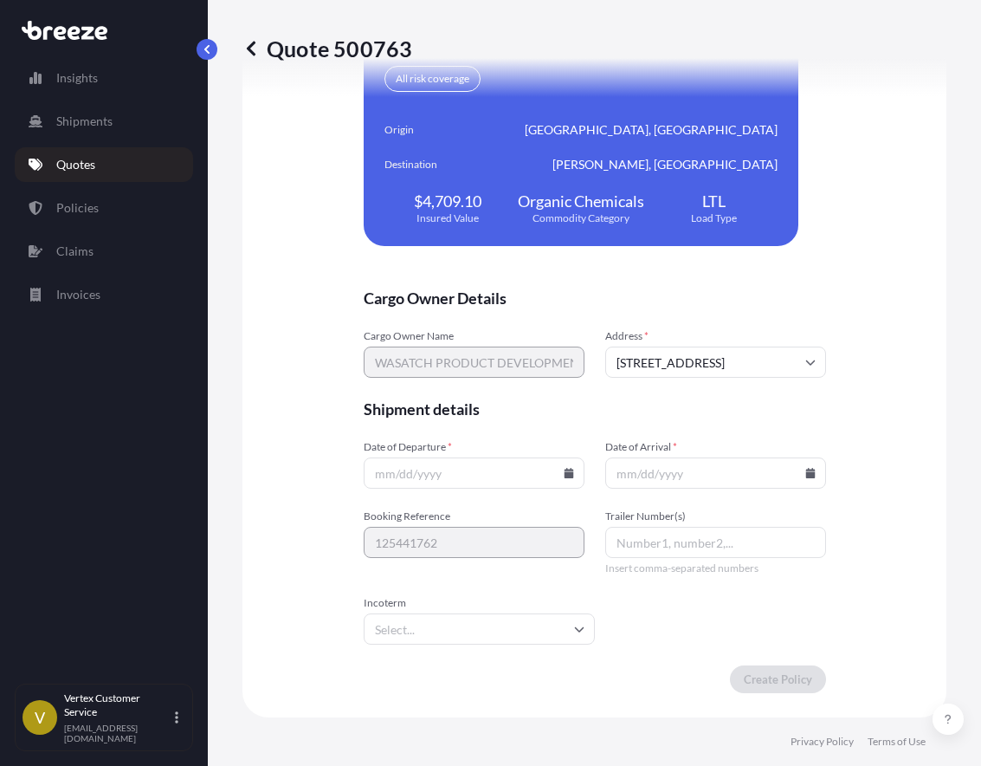
drag, startPoint x: 568, startPoint y: 477, endPoint x: 560, endPoint y: 472, distance: 9.4
click at [566, 477] on div at bounding box center [474, 472] width 221 height 31
click at [550, 470] on input "Date of Departure *" at bounding box center [474, 472] width 221 height 31
click at [551, 474] on input "Date of Departure *" at bounding box center [474, 472] width 221 height 31
click at [564, 474] on icon at bounding box center [569, 473] width 10 height 10
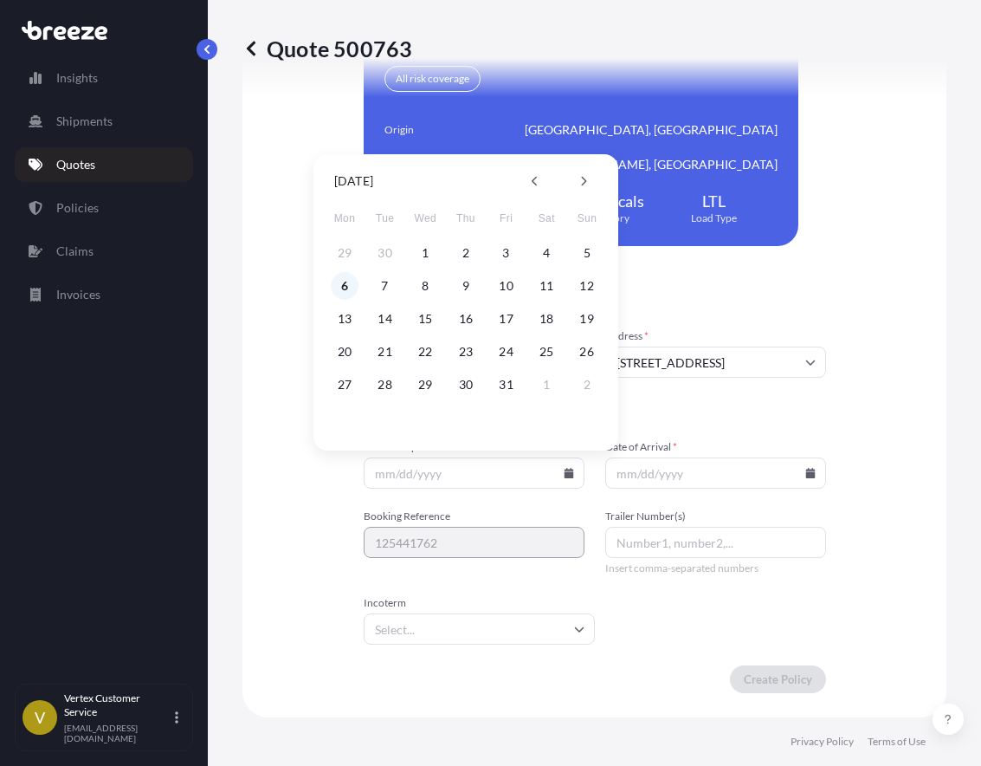
click at [344, 276] on button "6" at bounding box center [345, 286] width 28 height 28
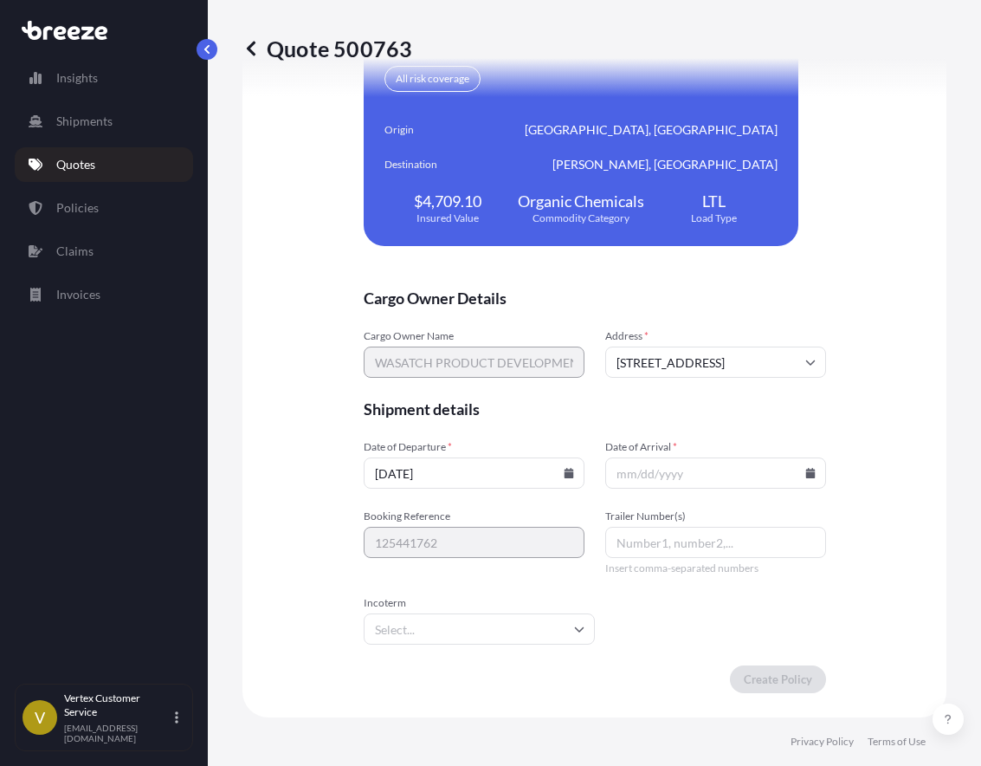
type input "[DATE]"
click at [806, 469] on icon at bounding box center [811, 473] width 10 height 10
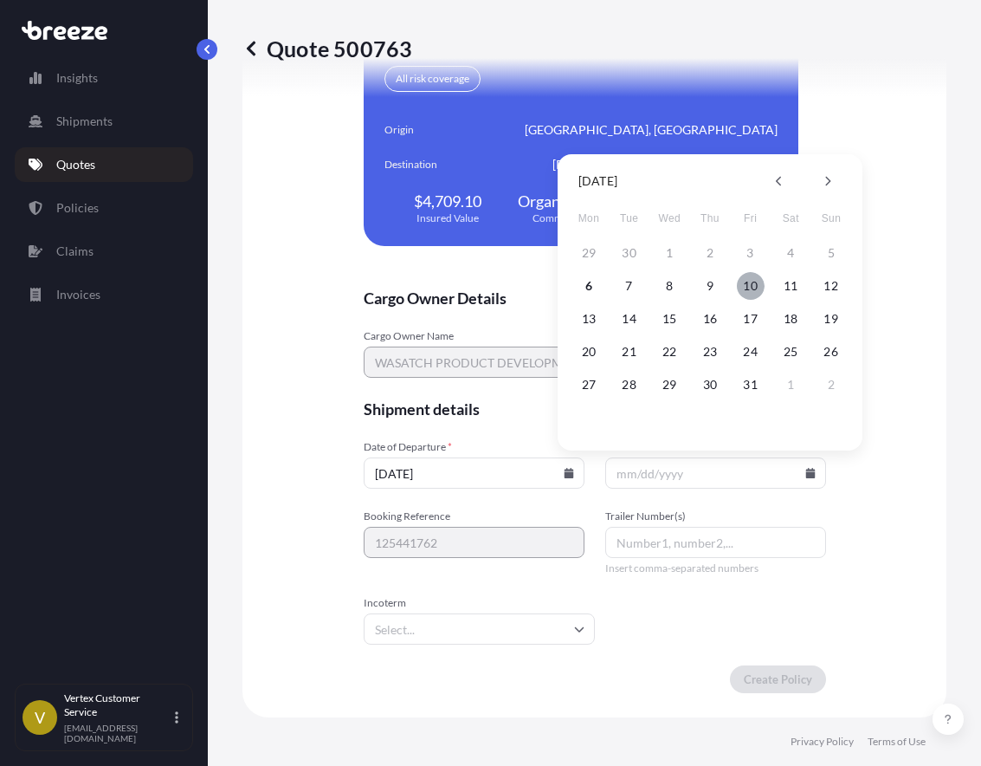
click at [754, 289] on button "10" at bounding box center [751, 286] width 28 height 28
type input "[DATE]"
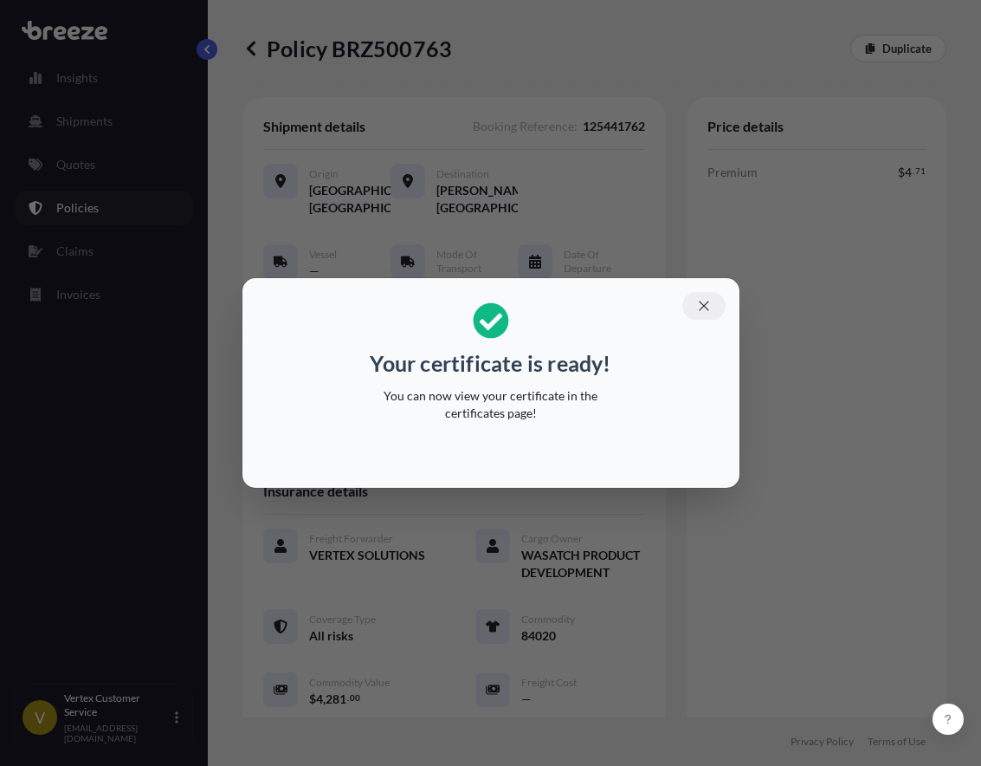
click at [696, 309] on icon "button" at bounding box center [704, 306] width 16 height 16
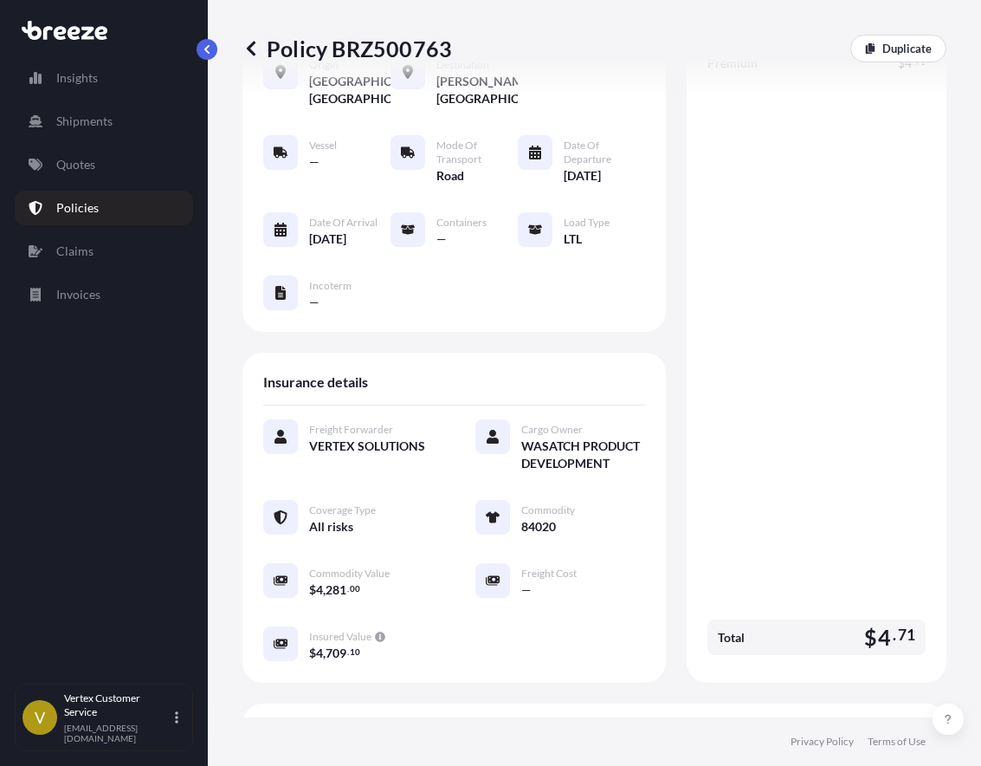
scroll to position [260, 0]
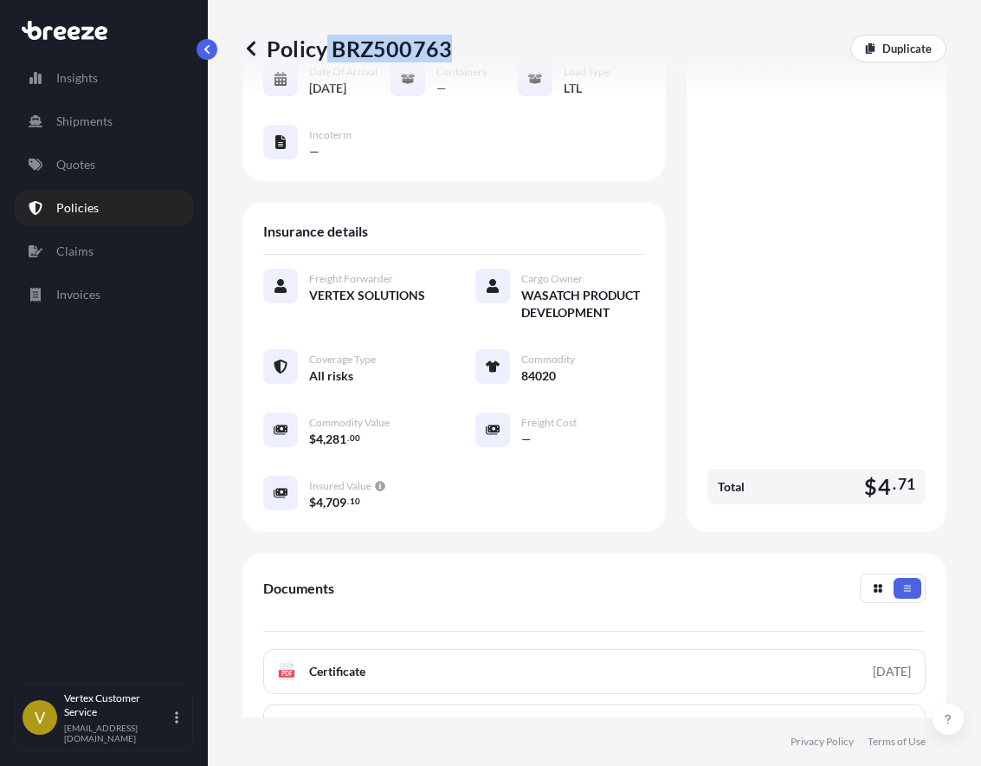
drag, startPoint x: 327, startPoint y: 47, endPoint x: 447, endPoint y: 44, distance: 119.6
click at [447, 44] on p "Policy BRZ500763" at bounding box center [348, 49] width 210 height 28
copy p "BRZ500763"
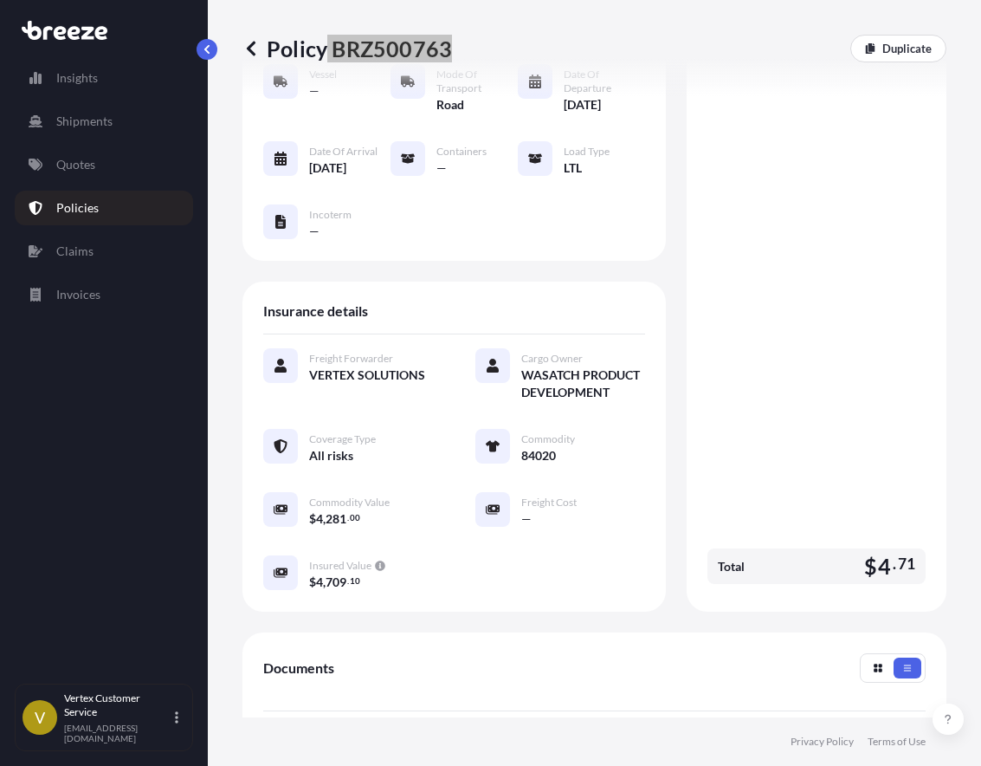
scroll to position [346, 0]
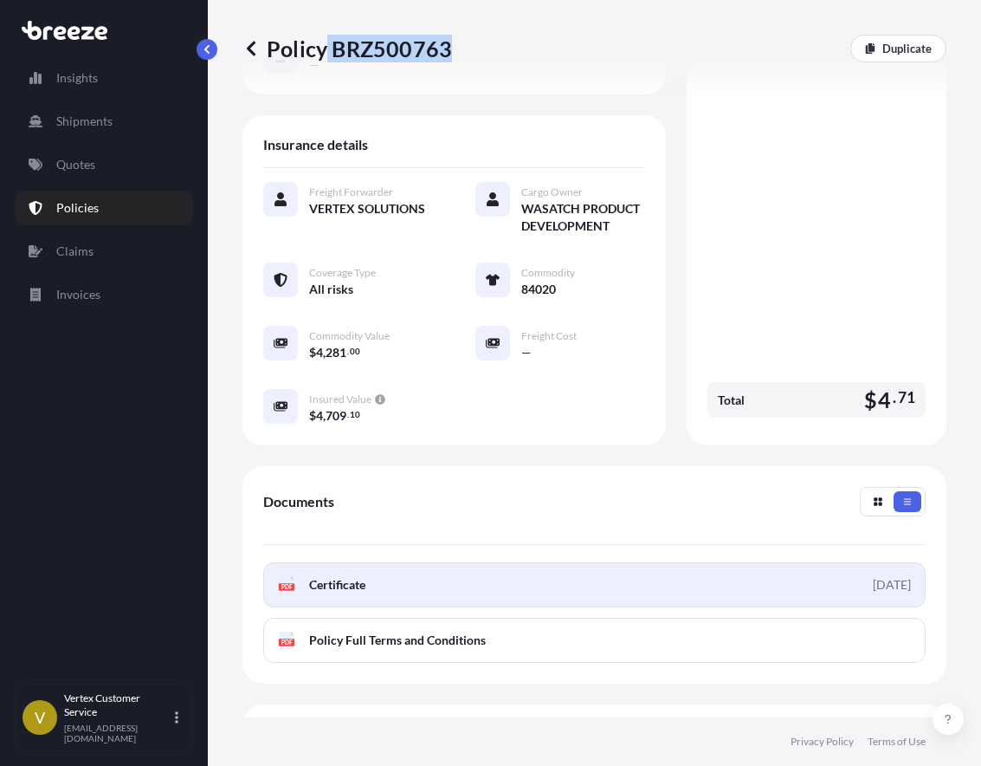
click at [430, 607] on link "PDF Certificate [DATE]" at bounding box center [594, 584] width 663 height 45
